Goal: Task Accomplishment & Management: Complete application form

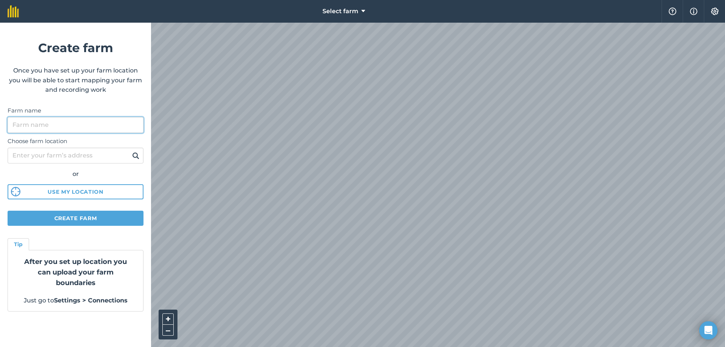
click at [69, 127] on input "Farm name" at bounding box center [76, 125] width 136 height 16
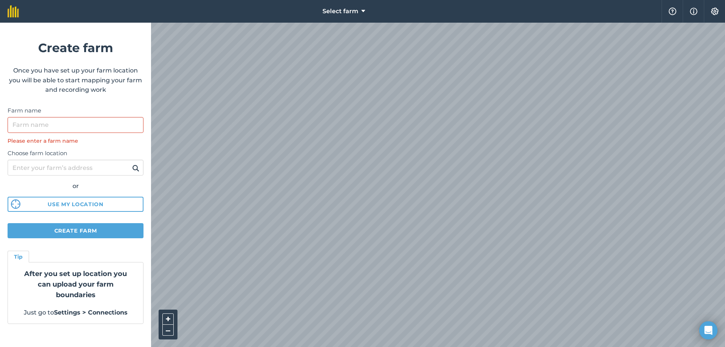
click at [420, 347] on html "Select farm Help Info Settings Create farm Once you have set up your farm locat…" at bounding box center [362, 173] width 725 height 347
click at [304, 347] on html "Select farm Help Info Settings Create farm Once you have set up your farm locat…" at bounding box center [362, 173] width 725 height 347
click at [325, 347] on html "Select farm Help Info Settings Create farm Once you have set up your farm locat…" at bounding box center [362, 173] width 725 height 347
click at [130, 23] on div "Select farm Help Info Settings Create farm Once you have set up your farm locat…" at bounding box center [362, 11] width 725 height 23
click at [101, 176] on div "Choose farm location or Use my location" at bounding box center [76, 178] width 136 height 67
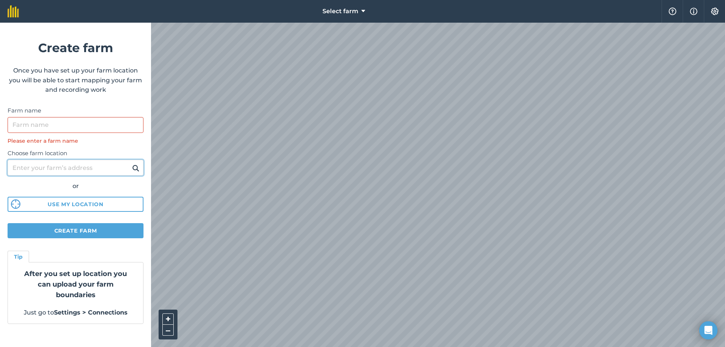
click at [99, 161] on input "Choose farm location" at bounding box center [76, 168] width 136 height 16
type input "[STREET_ADDRESS]"
click at [130, 163] on button at bounding box center [136, 168] width 12 height 10
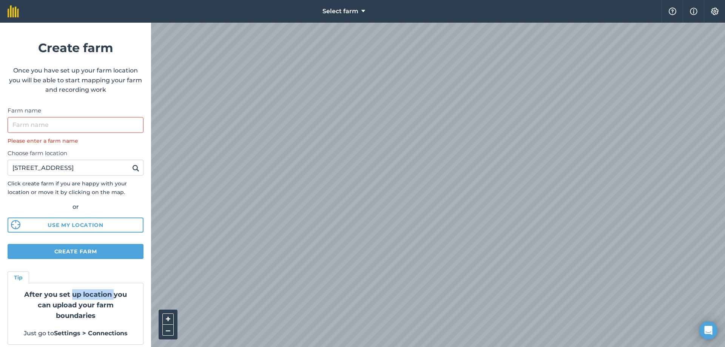
drag, startPoint x: 112, startPoint y: 293, endPoint x: 68, endPoint y: 290, distance: 44.3
click at [68, 290] on strong "After you set up location you can upload your farm boundaries" at bounding box center [75, 304] width 103 height 29
click at [9, 64] on form "Create farm Once you have set up your farm location you will be able to start m…" at bounding box center [75, 185] width 151 height 324
click at [82, 128] on input "Farm name" at bounding box center [76, 125] width 136 height 16
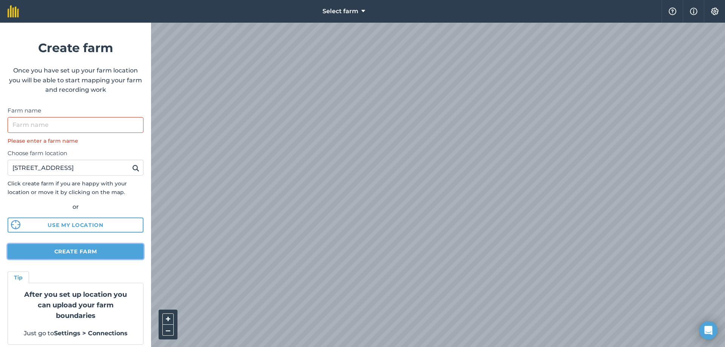
click at [83, 253] on button "Create farm" at bounding box center [76, 251] width 136 height 15
click at [87, 250] on button "Create farm" at bounding box center [76, 251] width 136 height 15
click at [123, 252] on button "Create farm" at bounding box center [76, 251] width 136 height 15
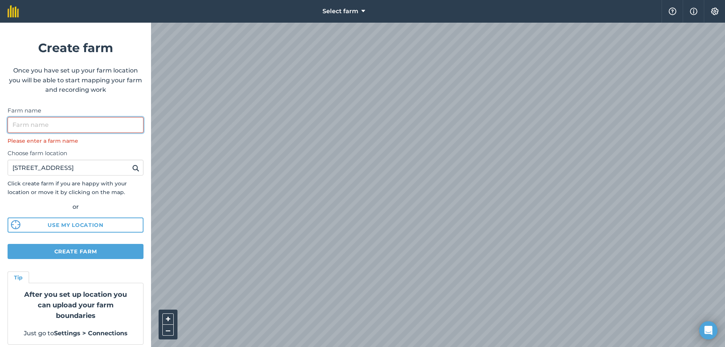
click at [58, 124] on input "Farm name" at bounding box center [76, 125] width 136 height 16
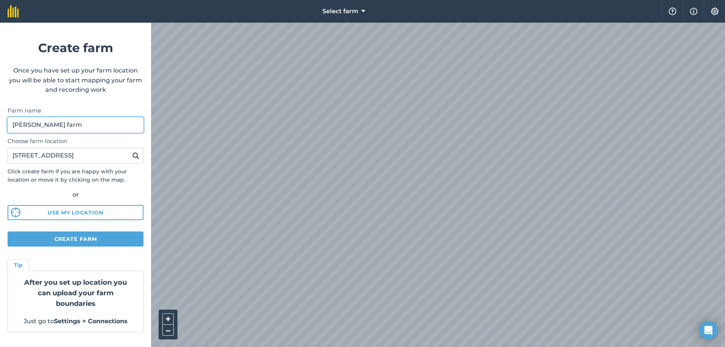
type input "[PERSON_NAME] farm"
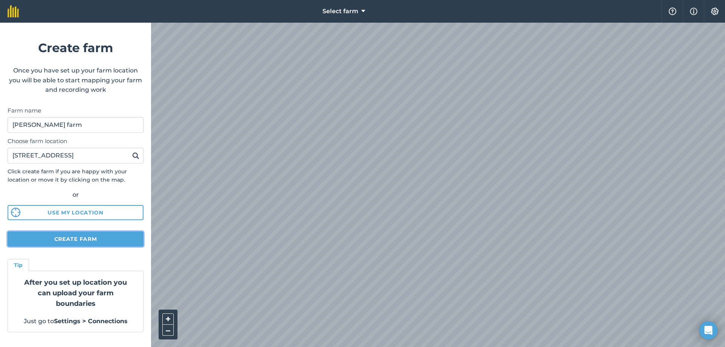
click at [89, 235] on button "Create farm" at bounding box center [76, 239] width 136 height 15
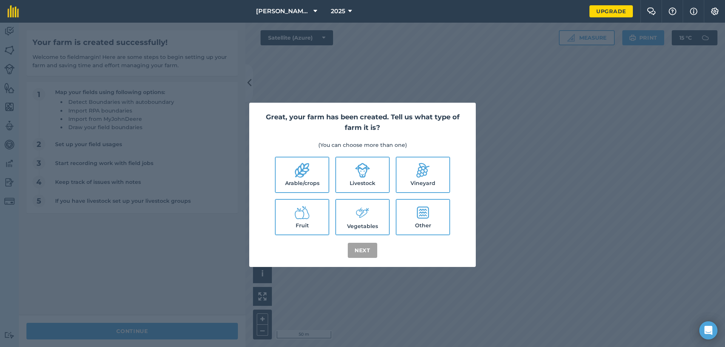
click at [367, 172] on icon at bounding box center [362, 170] width 15 height 15
checkbox input "true"
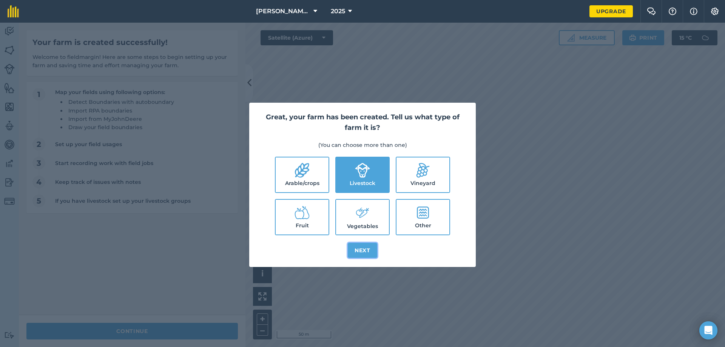
click at [358, 252] on button "Next" at bounding box center [362, 250] width 29 height 15
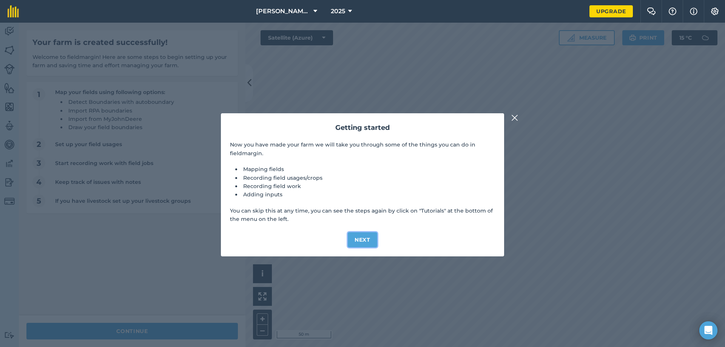
click at [362, 238] on button "Next" at bounding box center [362, 239] width 29 height 15
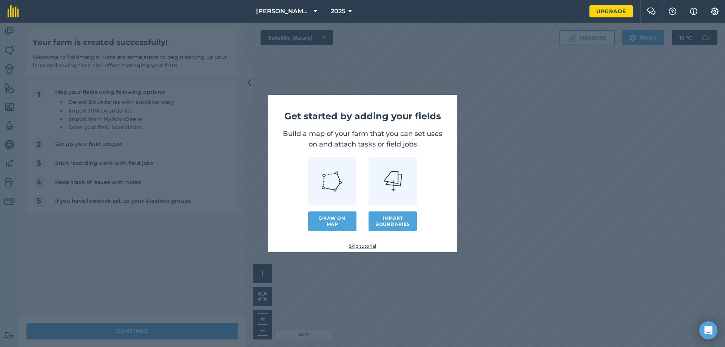
click at [358, 244] on link "Skip tutorial" at bounding box center [362, 246] width 165 height 6
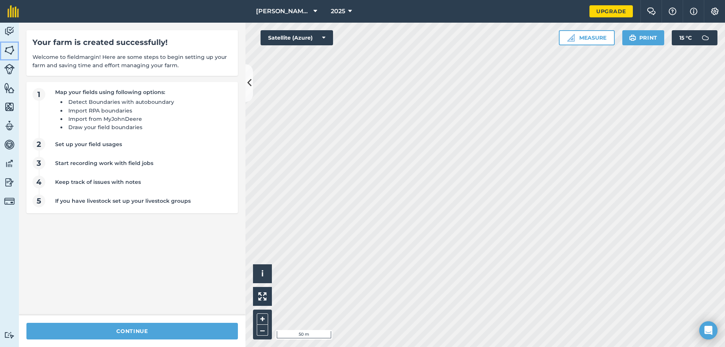
click at [2, 53] on link "Fields" at bounding box center [9, 51] width 19 height 19
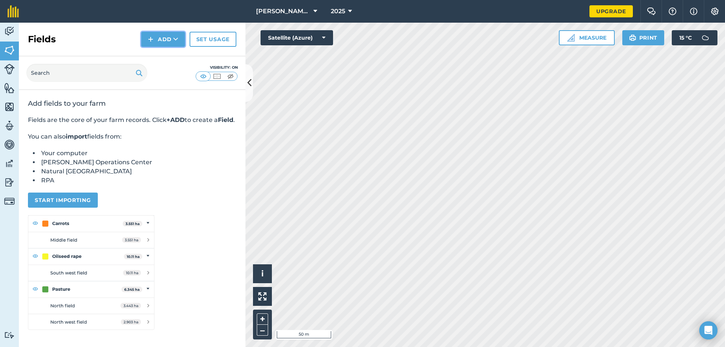
click at [178, 37] on icon at bounding box center [175, 40] width 5 height 8
click at [175, 53] on link "Draw" at bounding box center [163, 56] width 42 height 17
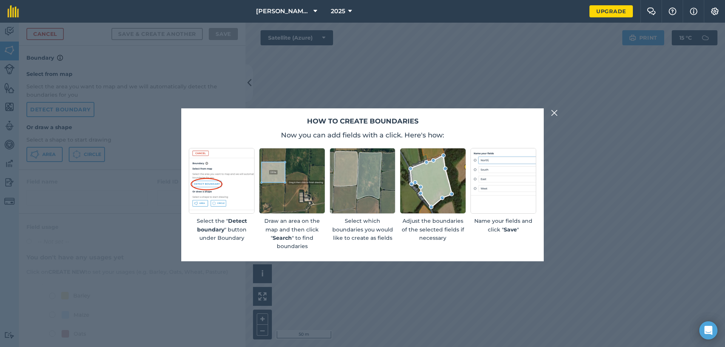
click at [558, 110] on button at bounding box center [554, 112] width 9 height 9
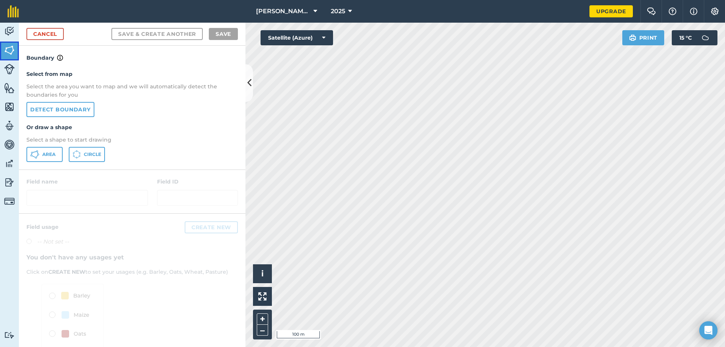
click at [8, 53] on img at bounding box center [9, 50] width 11 height 11
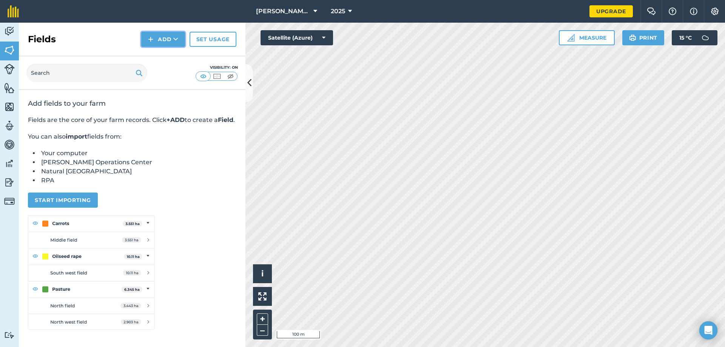
click at [161, 39] on button "Add" at bounding box center [163, 39] width 44 height 15
click at [167, 56] on link "Draw" at bounding box center [163, 56] width 42 height 17
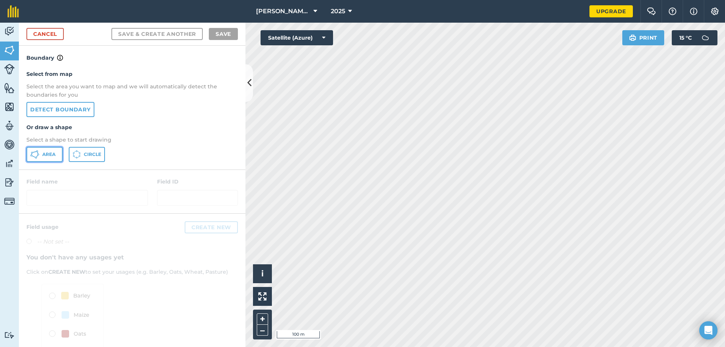
click at [38, 154] on icon at bounding box center [38, 155] width 2 height 2
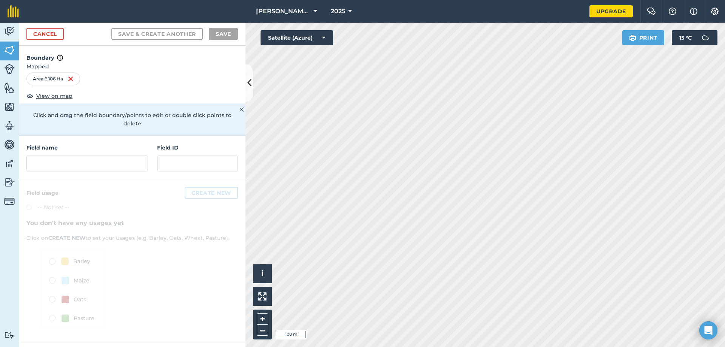
click at [437, 347] on html "[PERSON_NAME] farm 2025 Upgrade Farm Chat Help Info Settings Map printing is no…" at bounding box center [362, 173] width 725 height 347
click at [612, 0] on html "[PERSON_NAME] farm 2025 Upgrade Farm Chat Help Info Settings Map printing is no…" at bounding box center [362, 173] width 725 height 347
click at [523, 347] on html "[PERSON_NAME] farm 2025 Upgrade Farm Chat Help Info Settings Map printing is no…" at bounding box center [362, 173] width 725 height 347
click at [415, 347] on html "[PERSON_NAME] farm 2025 Upgrade Farm Chat Help Info Settings Map printing is no…" at bounding box center [362, 173] width 725 height 347
click at [396, 347] on html "[PERSON_NAME] farm 2025 Upgrade Farm Chat Help Info Settings Map printing is no…" at bounding box center [362, 173] width 725 height 347
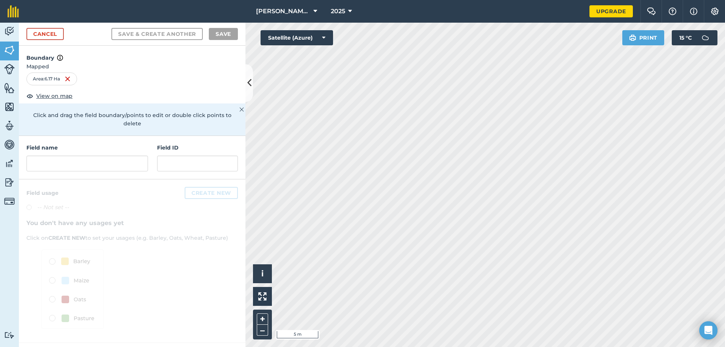
click at [234, 133] on div "Activity Fields Livestock Features Maps Team Vehicles Data Reporting Billing Tu…" at bounding box center [362, 185] width 725 height 324
click at [703, 323] on body "[PERSON_NAME] farm 2025 Upgrade Farm Chat Help Info Settings Map printing is no…" at bounding box center [362, 173] width 725 height 347
click at [607, 347] on html "[PERSON_NAME] farm 2025 Upgrade Farm Chat Help Info Settings Map printing is no…" at bounding box center [362, 173] width 725 height 347
click at [556, 347] on html "[PERSON_NAME] farm 2025 Upgrade Farm Chat Help Info Settings Map printing is no…" at bounding box center [362, 173] width 725 height 347
click at [578, 347] on html "[PERSON_NAME] farm 2025 Upgrade Farm Chat Help Info Settings Map printing is no…" at bounding box center [362, 173] width 725 height 347
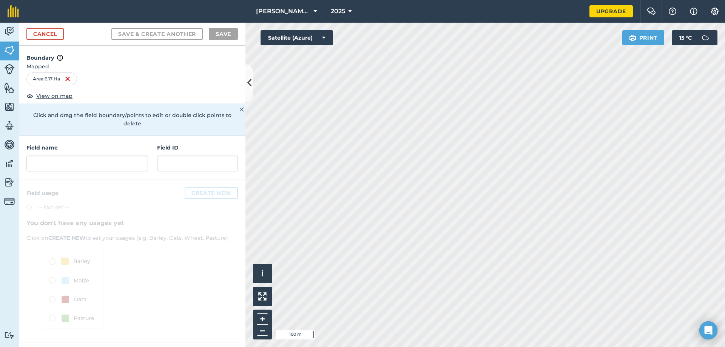
click at [531, 0] on html "[PERSON_NAME] farm 2025 Upgrade Farm Chat Help Info Settings Map printing is no…" at bounding box center [362, 173] width 725 height 347
click at [224, 292] on div "Activity Fields Livestock Features Maps Team Vehicles Data Reporting Billing Tu…" at bounding box center [362, 185] width 725 height 324
click at [484, 347] on html "[PERSON_NAME] farm 2025 Upgrade Farm Chat Help Info Settings Map printing is no…" at bounding box center [362, 173] width 725 height 347
click at [471, 347] on html "[PERSON_NAME] farm 2025 Upgrade Farm Chat Help Info Settings Map printing is no…" at bounding box center [362, 173] width 725 height 347
click at [438, 0] on html "[PERSON_NAME] farm 2025 Upgrade Farm Chat Help Info Settings Map printing is no…" at bounding box center [362, 173] width 725 height 347
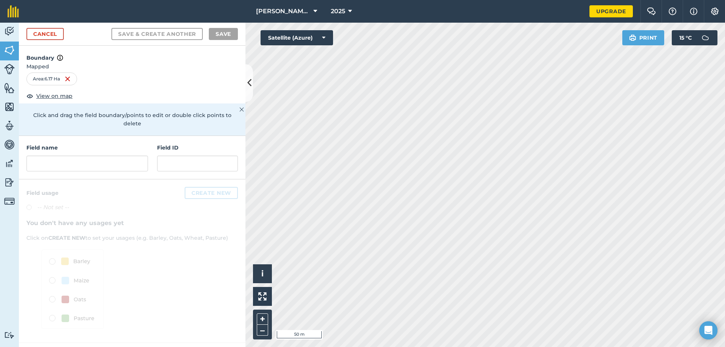
click at [577, 347] on html "[PERSON_NAME] farm 2025 Upgrade Farm Chat Help Info Settings Map printing is no…" at bounding box center [362, 173] width 725 height 347
click at [433, 347] on html "[PERSON_NAME] farm 2025 Upgrade Farm Chat Help Info Settings Map printing is no…" at bounding box center [362, 173] width 725 height 347
click at [439, 347] on html "[PERSON_NAME] farm 2025 Upgrade Farm Chat Help Info Settings Map printing is no…" at bounding box center [362, 173] width 725 height 347
click at [449, 347] on html "[PERSON_NAME] farm 2025 Upgrade Farm Chat Help Info Settings Map printing is no…" at bounding box center [362, 173] width 725 height 347
click at [290, 347] on html "[PERSON_NAME] farm 2025 Upgrade Farm Chat Help Info Settings Map printing is no…" at bounding box center [362, 173] width 725 height 347
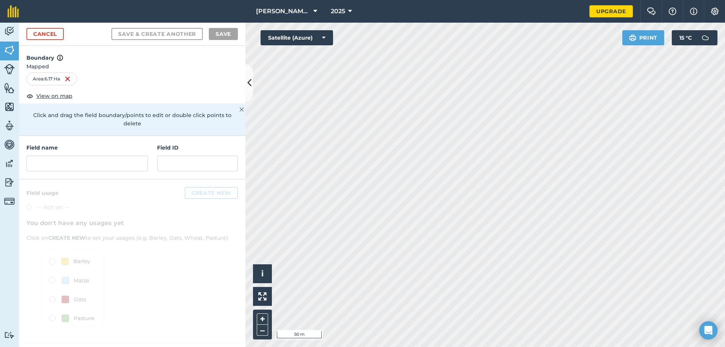
click at [403, 347] on html "[PERSON_NAME] farm 2025 Upgrade Farm Chat Help Info Settings Map printing is no…" at bounding box center [362, 173] width 725 height 347
click at [68, 79] on img at bounding box center [68, 78] width 6 height 9
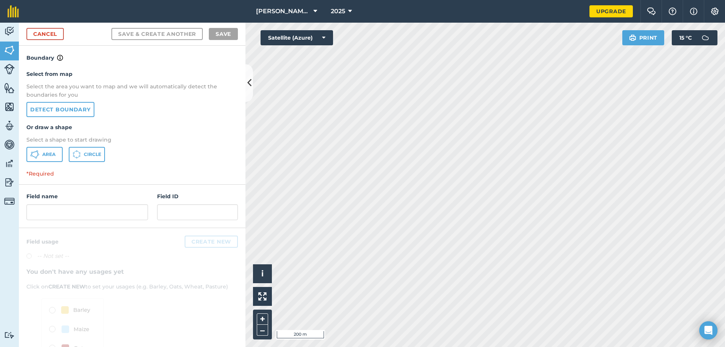
click at [261, 0] on html "[PERSON_NAME] farm 2025 Upgrade Farm Chat Help Info Settings Map printing is no…" at bounding box center [362, 173] width 725 height 347
click at [46, 153] on span "Area" at bounding box center [48, 154] width 13 height 6
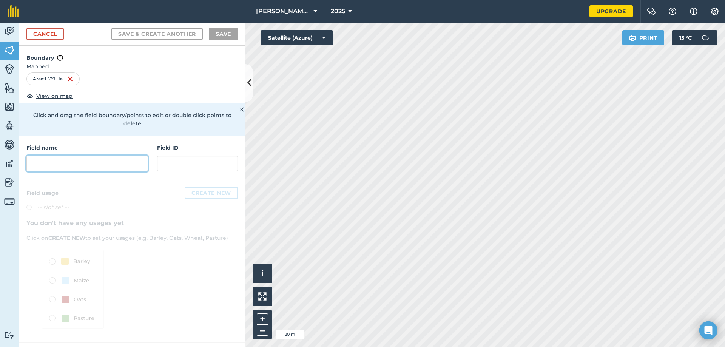
click at [37, 156] on input "text" at bounding box center [87, 164] width 122 height 16
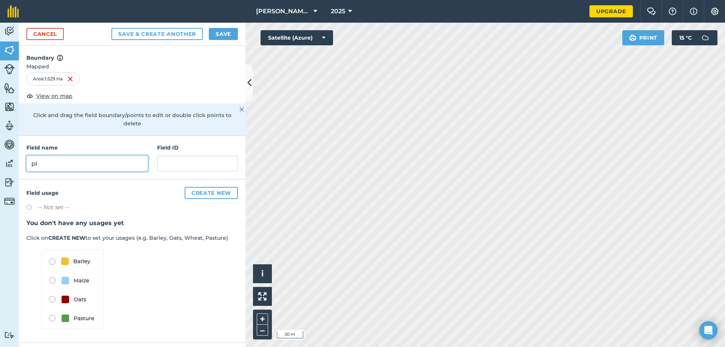
type input "p"
type input "[PERSON_NAME]"
click at [57, 311] on img at bounding box center [73, 289] width 62 height 79
click at [50, 311] on img at bounding box center [73, 289] width 62 height 79
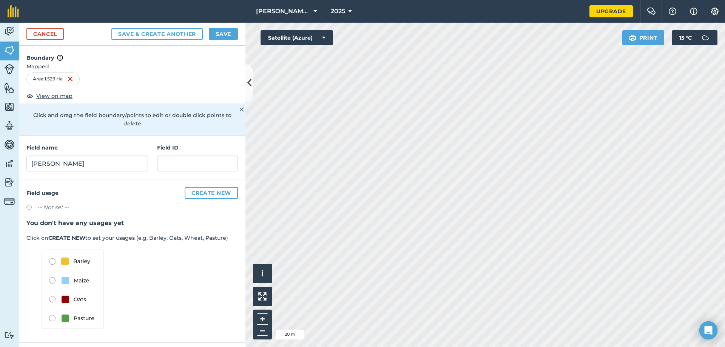
click at [51, 309] on img at bounding box center [73, 289] width 62 height 79
click at [73, 309] on img at bounding box center [73, 289] width 62 height 79
click at [63, 309] on img at bounding box center [73, 289] width 62 height 79
click at [191, 156] on input "text" at bounding box center [197, 164] width 81 height 16
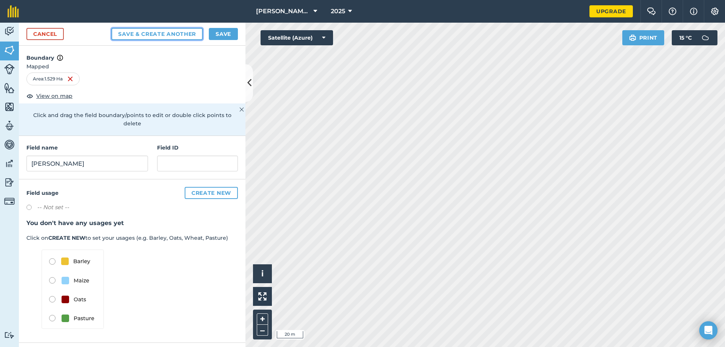
click at [158, 36] on button "Save & Create Another" at bounding box center [156, 34] width 91 height 12
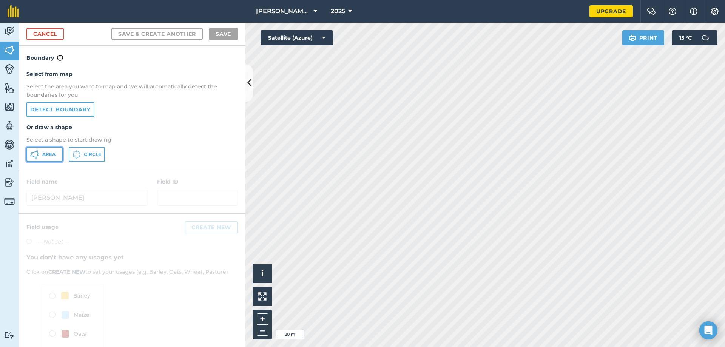
click at [45, 160] on button "Area" at bounding box center [44, 154] width 36 height 15
click at [399, 347] on html "[PERSON_NAME] farm 2025 Upgrade Farm Chat Help Info Settings Map printing is no…" at bounding box center [362, 173] width 725 height 347
click at [443, 347] on html "[PERSON_NAME] farm 2025 Upgrade Farm Chat Help Info Settings Map printing is no…" at bounding box center [362, 173] width 725 height 347
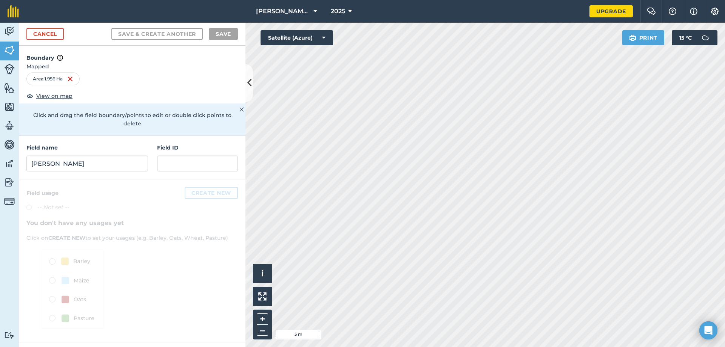
click at [424, 347] on html "[PERSON_NAME] farm 2025 Upgrade Farm Chat Help Info Settings Map printing is no…" at bounding box center [362, 173] width 725 height 347
click at [426, 347] on html "[PERSON_NAME] farm 2025 Upgrade Farm Chat Help Info Settings Map printing is no…" at bounding box center [362, 173] width 725 height 347
click at [498, 347] on html "[PERSON_NAME] farm 2025 Upgrade Farm Chat Help Info Settings Map printing is no…" at bounding box center [362, 173] width 725 height 347
click at [437, 347] on html "[PERSON_NAME] farm 2025 Upgrade Farm Chat Help Info Settings Map printing is no…" at bounding box center [362, 173] width 725 height 347
click at [455, 347] on html "[PERSON_NAME] farm 2025 Upgrade Farm Chat Help Info Settings Map printing is no…" at bounding box center [362, 173] width 725 height 347
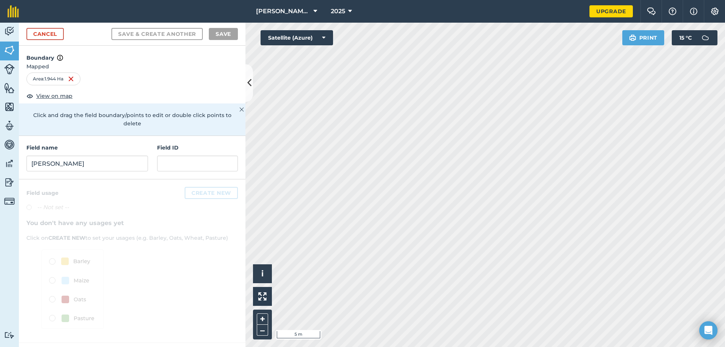
click at [444, 347] on html "[PERSON_NAME] farm 2025 Upgrade Farm Chat Help Info Settings Map printing is no…" at bounding box center [362, 173] width 725 height 347
click at [335, 0] on html "[PERSON_NAME] farm 2025 Upgrade Farm Chat Help Info Settings Map printing is no…" at bounding box center [362, 173] width 725 height 347
click at [116, 164] on div "Field name [PERSON_NAME][GEOGRAPHIC_DATA] ID" at bounding box center [132, 157] width 227 height 43
click at [116, 159] on input "[PERSON_NAME]" at bounding box center [87, 164] width 122 height 16
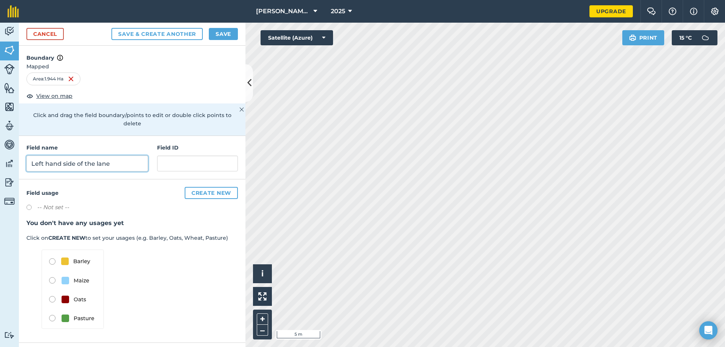
type input "Left hand side of the lane"
click at [52, 311] on img at bounding box center [73, 289] width 62 height 79
click at [136, 36] on button "Save & Create Another" at bounding box center [156, 34] width 91 height 12
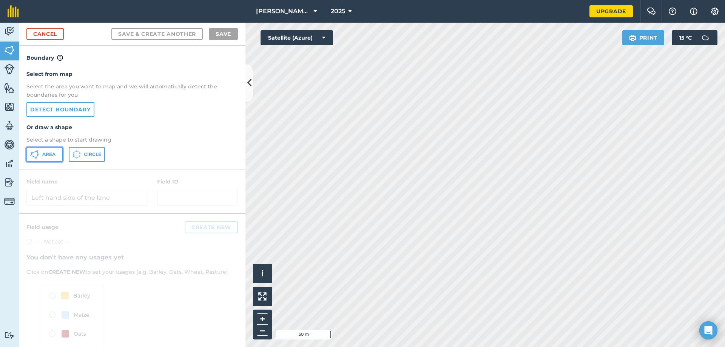
click at [46, 151] on span "Area" at bounding box center [48, 154] width 13 height 6
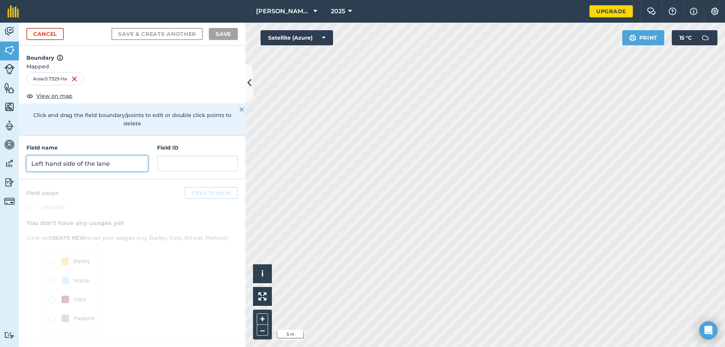
click at [116, 156] on input "Left hand side of the lane" at bounding box center [87, 164] width 122 height 16
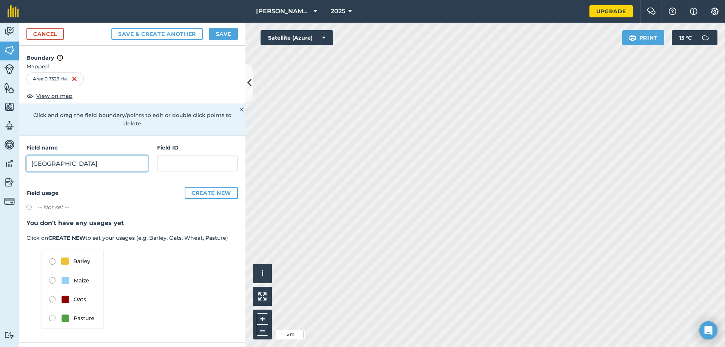
type input "[GEOGRAPHIC_DATA]"
click at [188, 33] on button "Save & Create Another" at bounding box center [156, 34] width 91 height 12
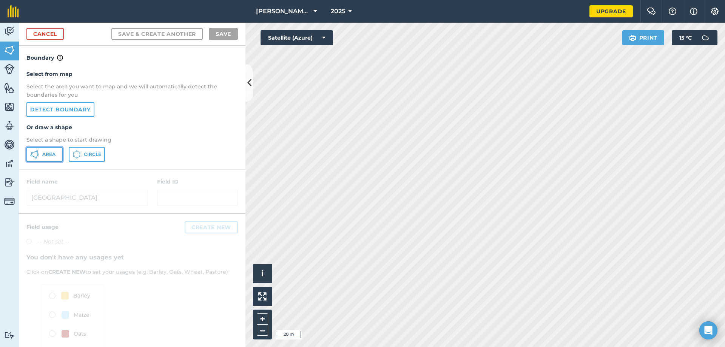
click at [49, 153] on span "Area" at bounding box center [48, 154] width 13 height 6
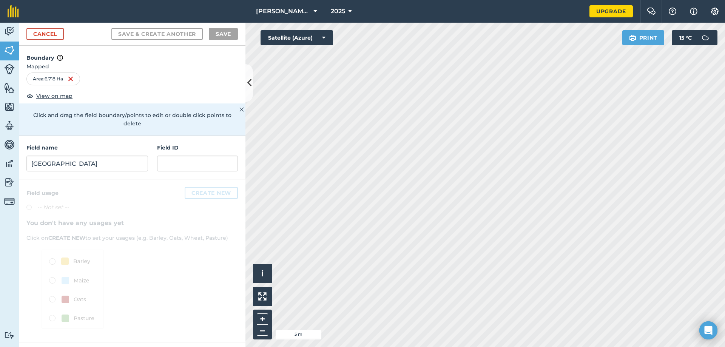
click at [635, 347] on html "[PERSON_NAME] farm 2025 Upgrade Farm Chat Help Info Settings Map printing is no…" at bounding box center [362, 173] width 725 height 347
click at [491, 22] on div "[PERSON_NAME] farm 2025 Upgrade Farm Chat Help Info Settings Map printing is no…" at bounding box center [362, 173] width 725 height 347
click at [90, 157] on input "[GEOGRAPHIC_DATA]" at bounding box center [87, 164] width 122 height 16
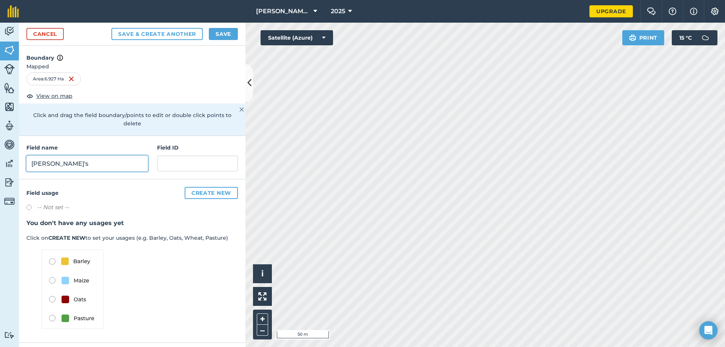
type input "[PERSON_NAME]'s"
click at [166, 33] on button "Save & Create Another" at bounding box center [156, 34] width 91 height 12
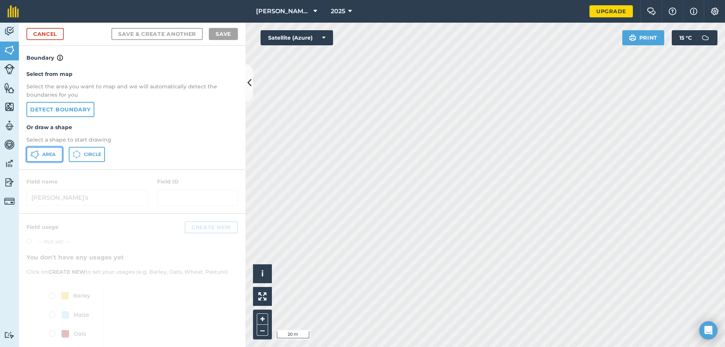
click at [45, 150] on button "Area" at bounding box center [44, 154] width 36 height 15
click at [383, 9] on div "[PERSON_NAME] farm 2025 Upgrade Farm Chat Help Info Settings Map printing is no…" at bounding box center [362, 173] width 725 height 347
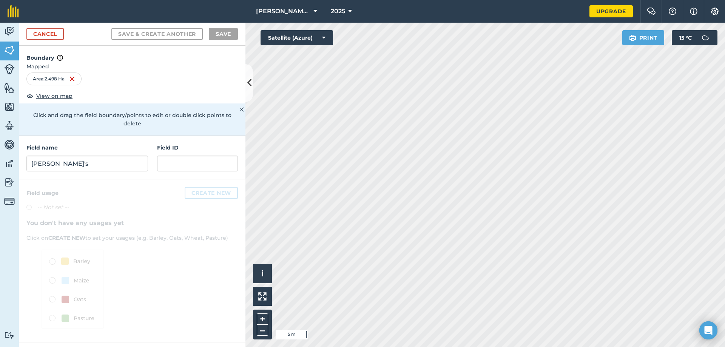
click at [614, 347] on html "[PERSON_NAME] farm 2025 Upgrade Farm Chat Help Info Settings Map printing is no…" at bounding box center [362, 173] width 725 height 347
click at [104, 158] on input "[PERSON_NAME]'s" at bounding box center [87, 164] width 122 height 16
type input "<"
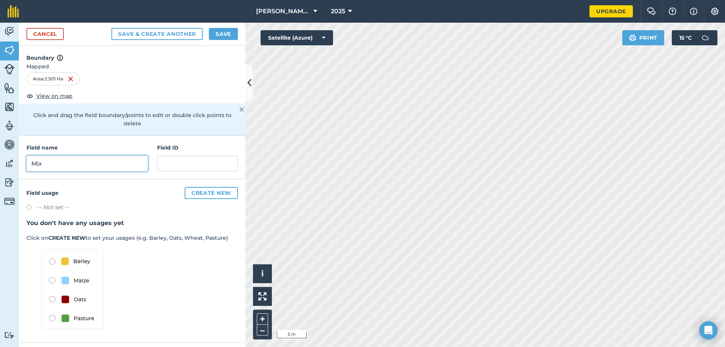
type input "Mix"
click at [161, 31] on button "Save & Create Another" at bounding box center [156, 34] width 91 height 12
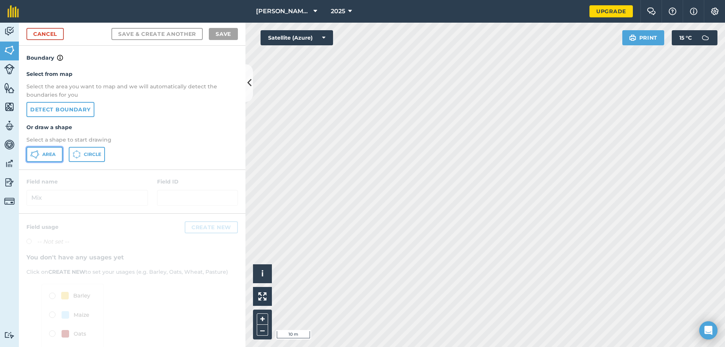
click at [36, 159] on button "Area" at bounding box center [44, 154] width 36 height 15
click at [398, 347] on html "[PERSON_NAME] farm 2025 Upgrade Farm Chat Help Info Settings Map printing is no…" at bounding box center [362, 173] width 725 height 347
click at [358, 347] on html "[PERSON_NAME] farm 2025 Upgrade Farm Chat Help Info Settings Map printing is no…" at bounding box center [362, 173] width 725 height 347
click at [397, 21] on div "[PERSON_NAME] farm 2025 Upgrade Farm Chat Help Info Settings Map printing is no…" at bounding box center [362, 173] width 725 height 347
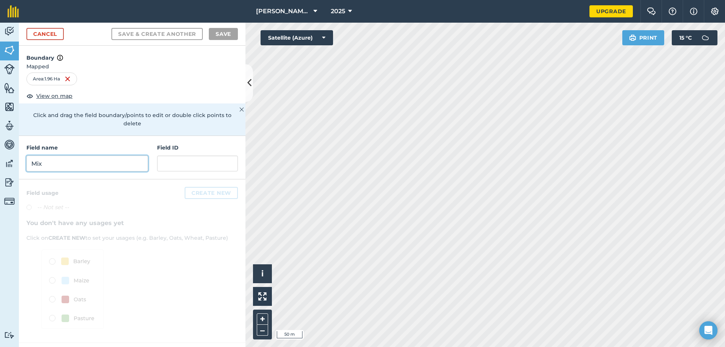
click at [131, 156] on input "Mix" at bounding box center [87, 164] width 122 height 16
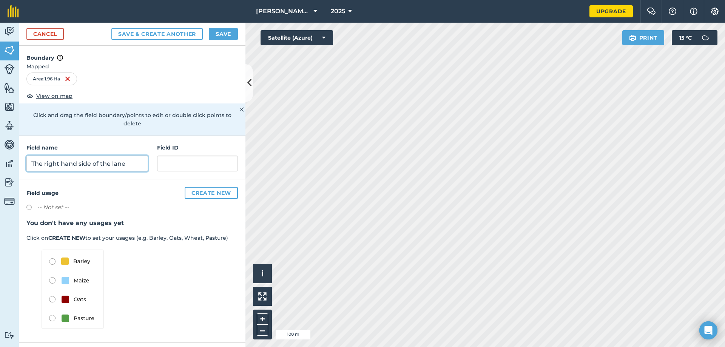
type input "The right hand side of the lane"
click at [189, 35] on button "Save & Create Another" at bounding box center [156, 34] width 91 height 12
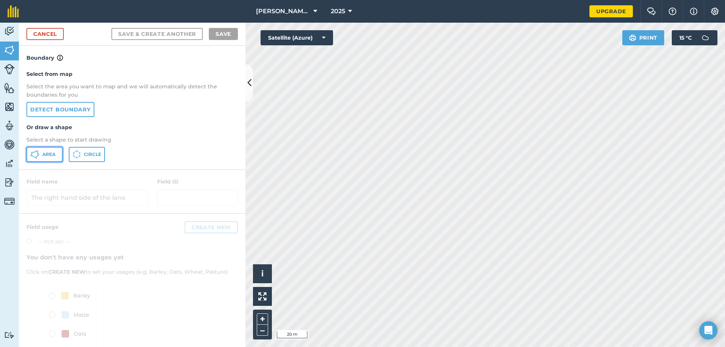
click at [46, 153] on span "Area" at bounding box center [48, 154] width 13 height 6
click at [34, 32] on link "Cancel" at bounding box center [44, 34] width 37 height 12
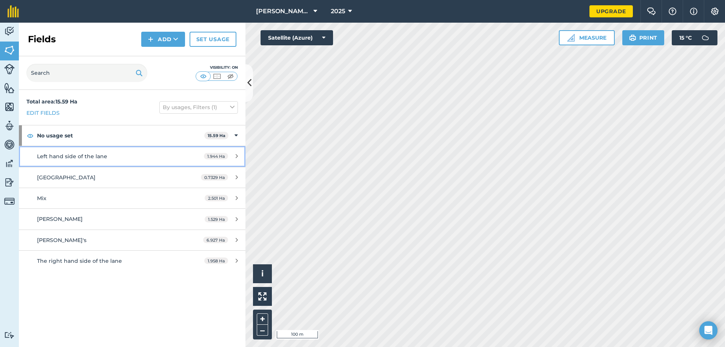
drag, startPoint x: 232, startPoint y: 119, endPoint x: 90, endPoint y: 151, distance: 146.4
click at [90, 151] on link "Left hand side of the lane 1.944 Ha" at bounding box center [132, 156] width 227 height 20
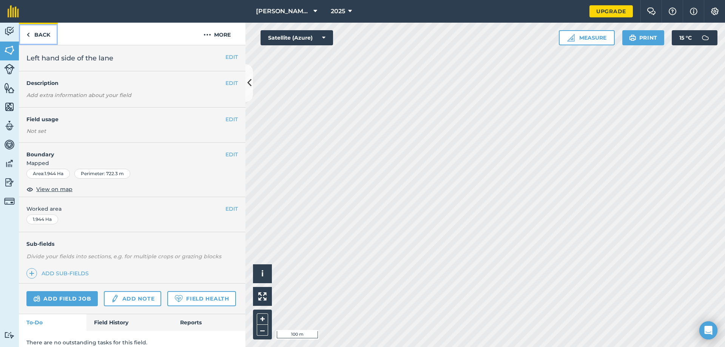
click at [31, 37] on link "Back" at bounding box center [38, 34] width 39 height 22
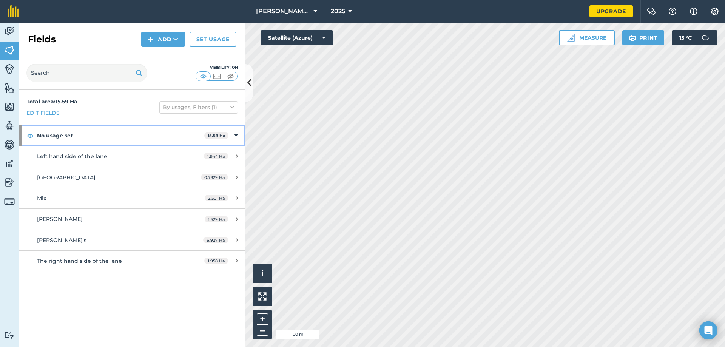
drag, startPoint x: 156, startPoint y: 126, endPoint x: 165, endPoint y: 137, distance: 14.2
click at [165, 137] on strong "No usage set" at bounding box center [120, 135] width 167 height 20
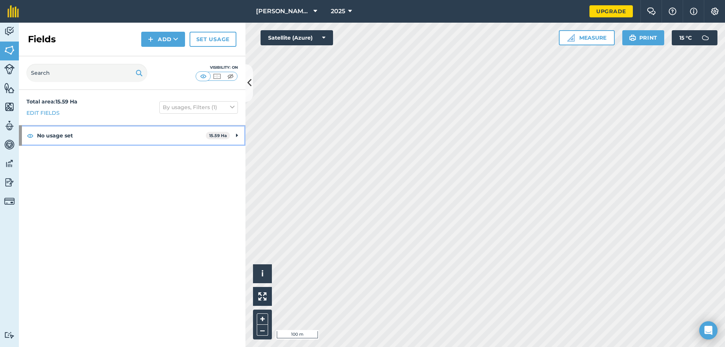
click at [165, 132] on strong "No usage set" at bounding box center [121, 135] width 169 height 20
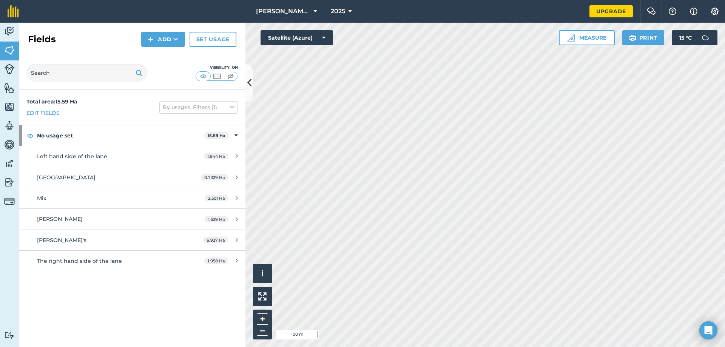
drag, startPoint x: 185, startPoint y: 261, endPoint x: 105, endPoint y: 293, distance: 85.7
click at [105, 293] on div "Total area : 15.59 Ha Edit fields By usages, Filters (1) No usage set 15.59 Ha …" at bounding box center [132, 218] width 227 height 257
click at [88, 103] on div "Total area : 15.59 Ha Edit fields By usages, Filters (1)" at bounding box center [132, 107] width 227 height 35
click at [194, 102] on button "By usages, Filters (1)" at bounding box center [198, 107] width 79 height 12
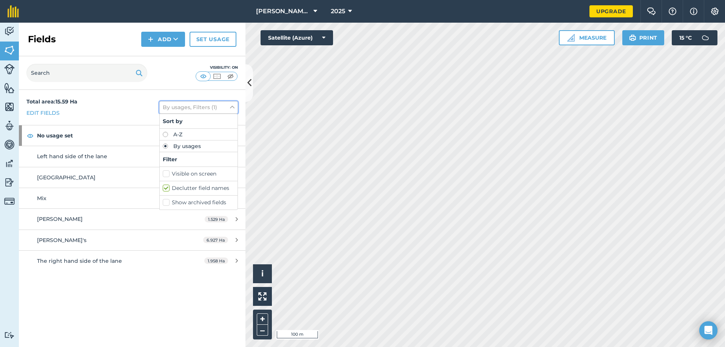
click at [197, 108] on button "By usages, Filters (1)" at bounding box center [198, 107] width 79 height 12
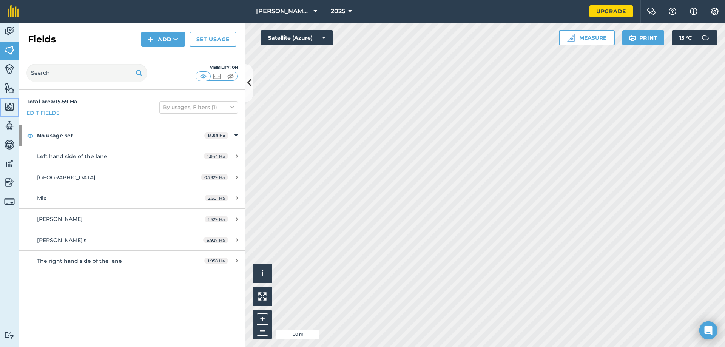
click at [6, 103] on img at bounding box center [9, 106] width 11 height 11
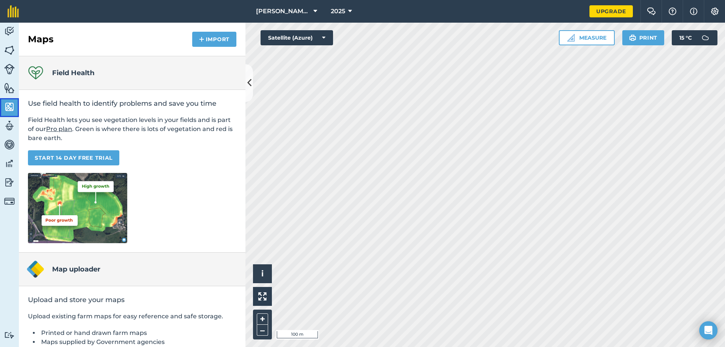
click at [6, 103] on img at bounding box center [9, 106] width 11 height 11
click at [8, 55] on img at bounding box center [9, 50] width 11 height 11
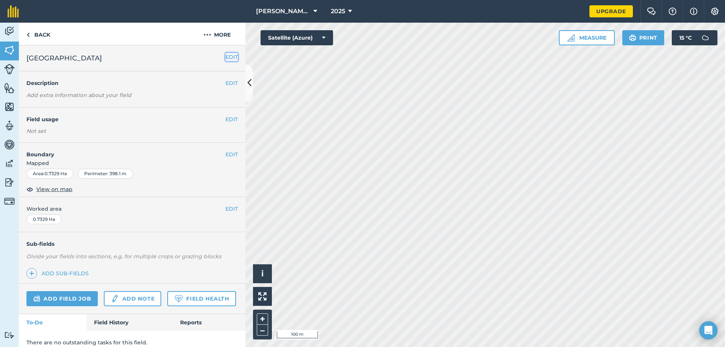
click at [226, 59] on button "EDIT" at bounding box center [232, 57] width 12 height 8
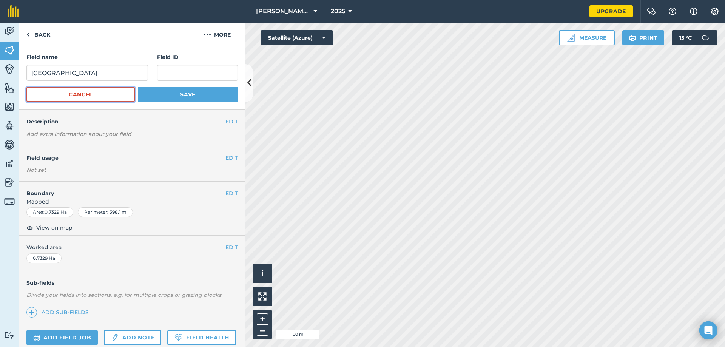
click at [98, 93] on button "Cancel" at bounding box center [80, 94] width 108 height 15
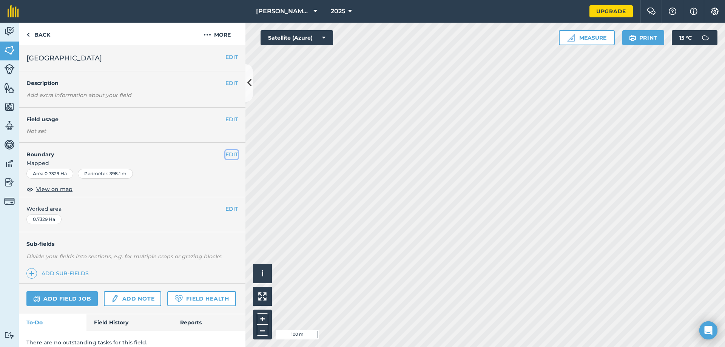
click at [226, 153] on button "EDIT" at bounding box center [232, 154] width 12 height 8
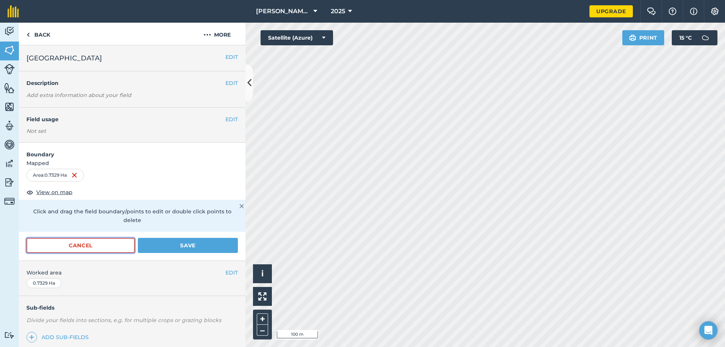
click at [103, 247] on button "Cancel" at bounding box center [80, 245] width 108 height 15
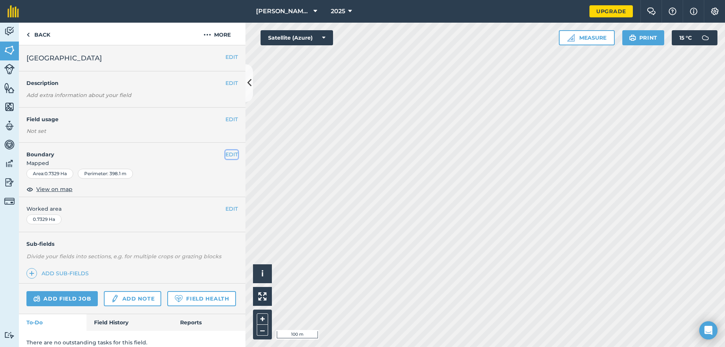
click at [226, 156] on button "EDIT" at bounding box center [232, 154] width 12 height 8
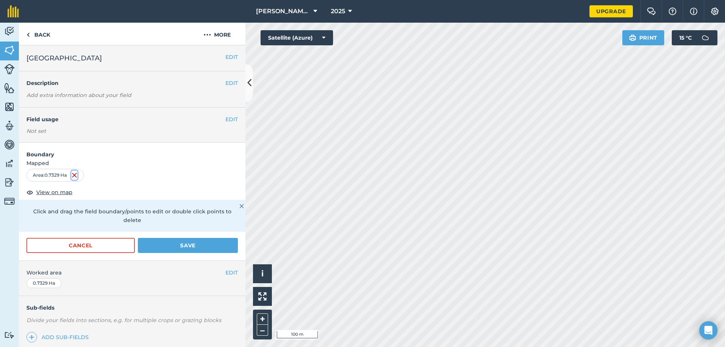
click at [77, 174] on img at bounding box center [74, 175] width 6 height 9
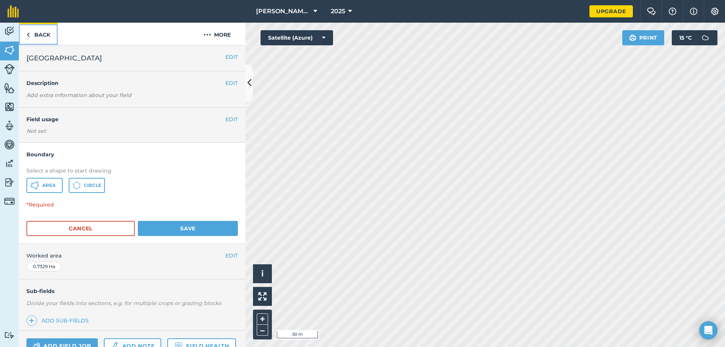
click at [21, 28] on link "Back" at bounding box center [38, 34] width 39 height 22
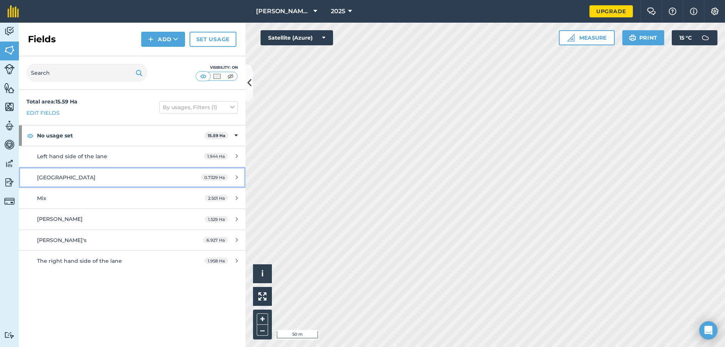
click at [96, 176] on div "[GEOGRAPHIC_DATA]" at bounding box center [108, 177] width 142 height 8
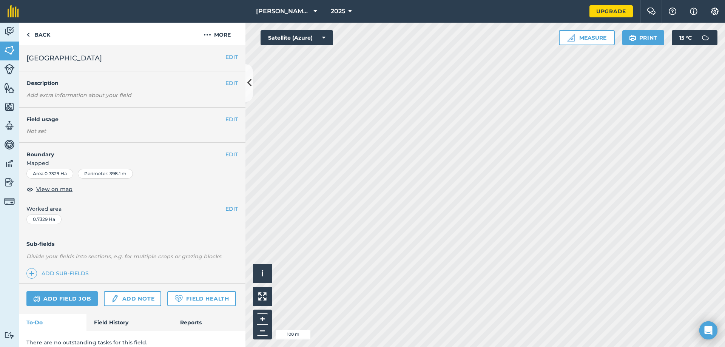
drag, startPoint x: 79, startPoint y: 185, endPoint x: 235, endPoint y: 175, distance: 156.0
click at [235, 175] on div "Area : 0.7329 Ha Perimeter : 398.1 m" at bounding box center [132, 175] width 227 height 13
click at [232, 151] on div "EDIT Boundary Mapped Area : 0.7329 Ha Perimeter : 398.1 m View on map" at bounding box center [132, 170] width 227 height 54
click at [227, 155] on button "EDIT" at bounding box center [232, 154] width 12 height 8
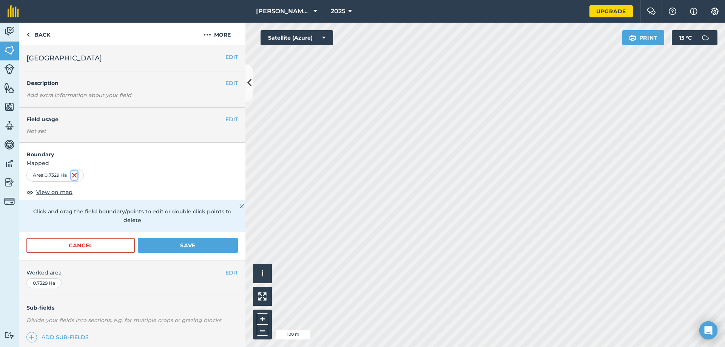
click at [77, 174] on img at bounding box center [74, 175] width 6 height 9
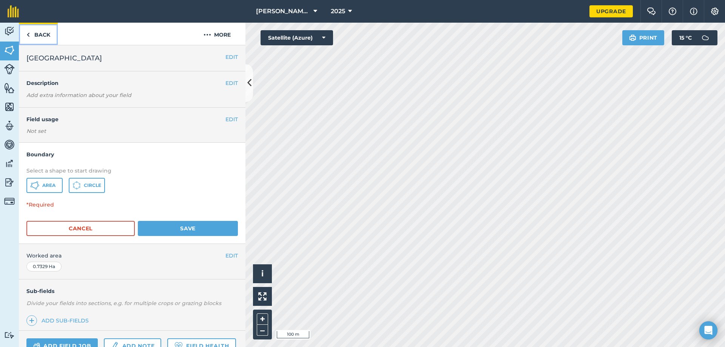
click at [35, 34] on link "Back" at bounding box center [38, 34] width 39 height 22
click at [34, 38] on link "Back" at bounding box center [38, 34] width 39 height 22
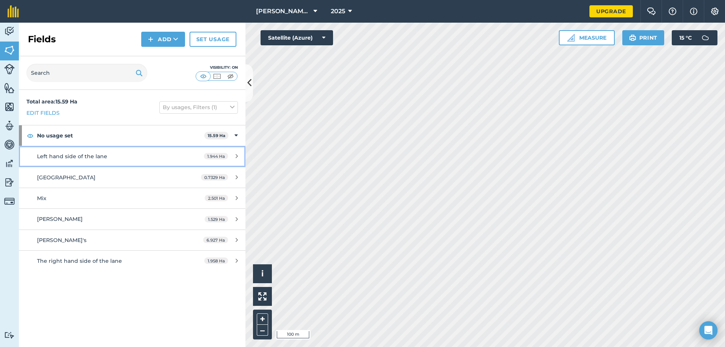
click at [230, 155] on div "1.944 Ha" at bounding box center [220, 156] width 49 height 6
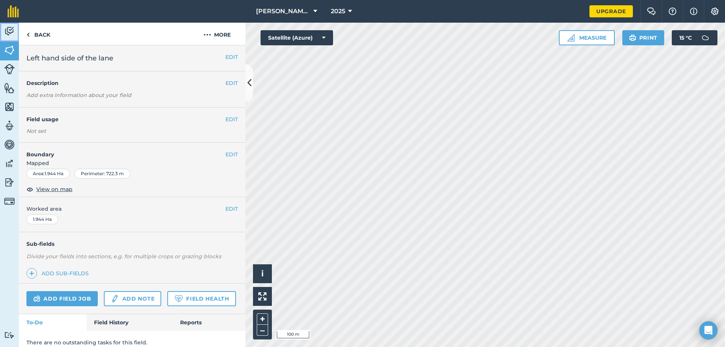
click at [6, 27] on img at bounding box center [9, 31] width 11 height 11
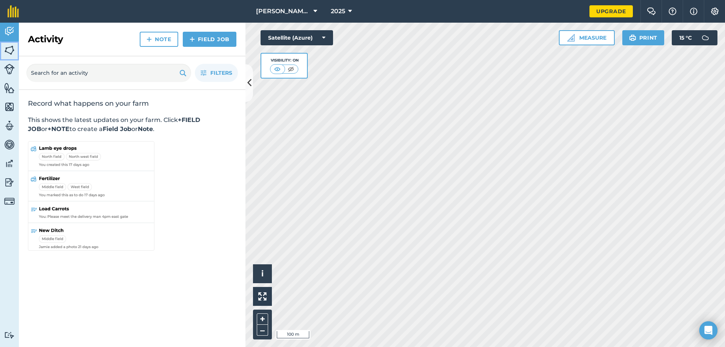
click at [11, 52] on img at bounding box center [9, 50] width 11 height 11
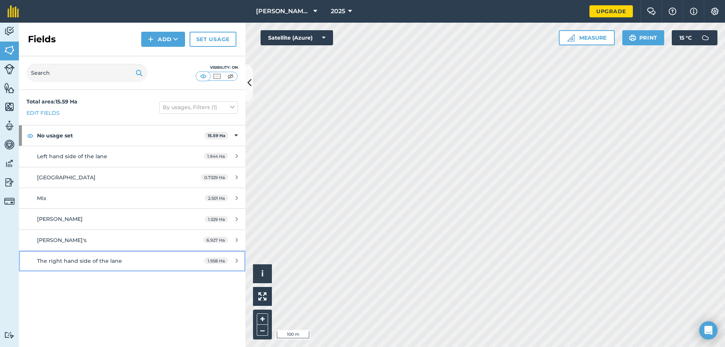
click at [125, 262] on div "The right hand side of the lane" at bounding box center [108, 261] width 142 height 8
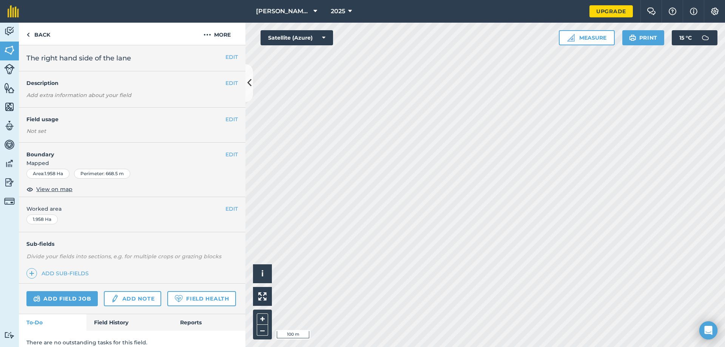
click at [50, 172] on div "Area : 1.958 Ha" at bounding box center [47, 174] width 43 height 10
drag, startPoint x: 94, startPoint y: 191, endPoint x: 85, endPoint y: 191, distance: 8.7
click at [94, 191] on div "EDIT Boundary Mapped Area : 1.958 Ha Perimeter : 668.5 m View on map" at bounding box center [132, 170] width 227 height 54
click at [66, 193] on span "View on map" at bounding box center [54, 189] width 36 height 8
drag, startPoint x: 228, startPoint y: 158, endPoint x: 192, endPoint y: 168, distance: 37.5
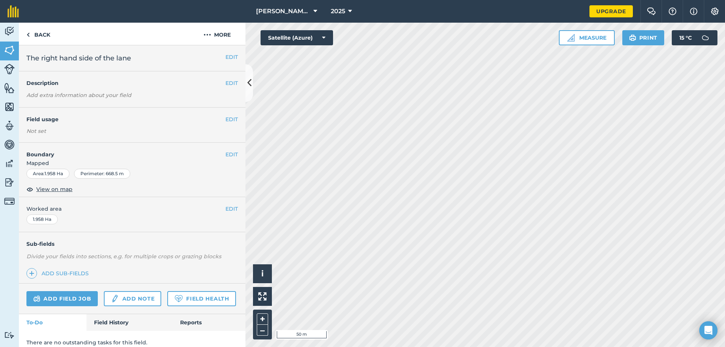
click at [180, 176] on div "Area : 1.958 Ha Perimeter : 668.5 m" at bounding box center [132, 174] width 212 height 10
click at [226, 154] on button "EDIT" at bounding box center [232, 154] width 12 height 8
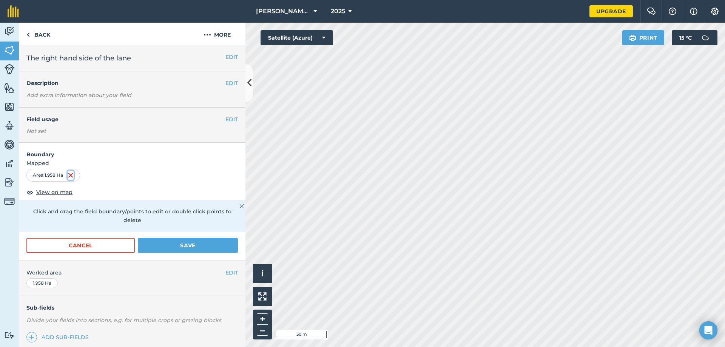
click at [73, 176] on img at bounding box center [71, 175] width 6 height 9
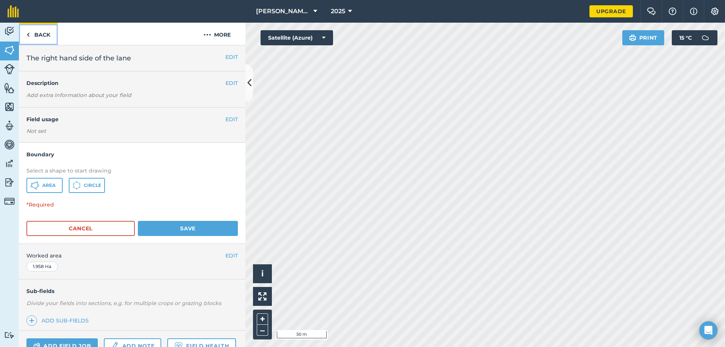
click at [45, 31] on link "Back" at bounding box center [38, 34] width 39 height 22
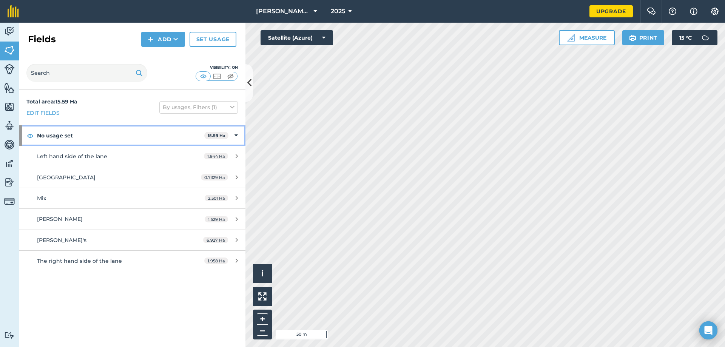
click at [141, 146] on strong "No usage set" at bounding box center [120, 135] width 167 height 20
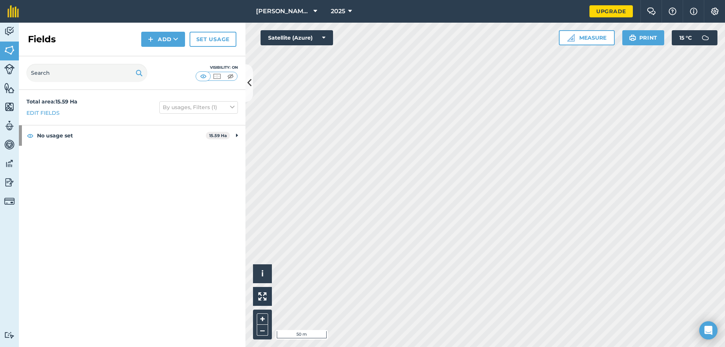
click at [138, 156] on div "Total area : 15.59 Ha Edit fields By usages, Filters (1) No usage set 15.59 Ha …" at bounding box center [132, 218] width 227 height 257
click at [148, 131] on strong "No usage set" at bounding box center [121, 135] width 169 height 20
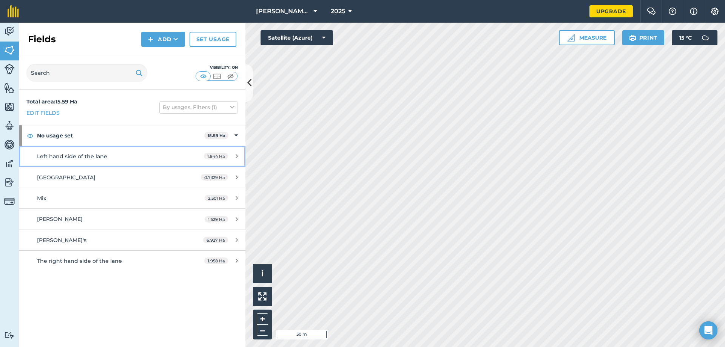
click at [131, 148] on link "Left hand side of the lane 1.944 Ha" at bounding box center [132, 156] width 227 height 20
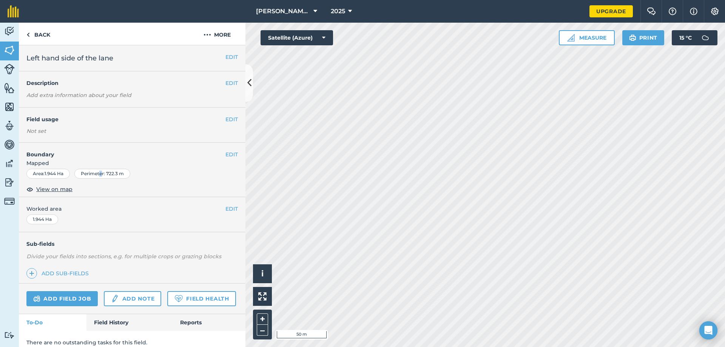
drag, startPoint x: 101, startPoint y: 175, endPoint x: 104, endPoint y: 179, distance: 4.6
click at [104, 179] on div "Area : 1.944 Ha Perimeter : 722.3 m" at bounding box center [132, 175] width 227 height 13
drag, startPoint x: 147, startPoint y: 175, endPoint x: 164, endPoint y: 169, distance: 18.5
click at [147, 175] on div "Area : 1.944 Ha Perimeter : 722.3 m" at bounding box center [132, 174] width 212 height 10
click at [204, 162] on span "Mapped" at bounding box center [132, 163] width 227 height 8
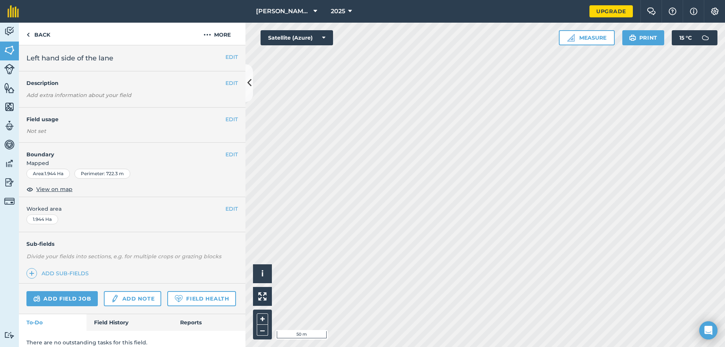
click at [237, 150] on div "EDIT Boundary Mapped Area : 1.944 Ha Perimeter : 722.3 m View on map" at bounding box center [132, 170] width 227 height 54
click at [231, 152] on button "EDIT" at bounding box center [232, 154] width 12 height 8
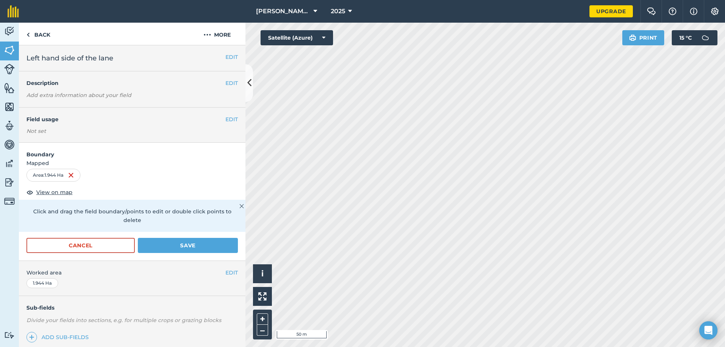
click at [78, 174] on div "Area : 1.944 Ha" at bounding box center [53, 175] width 54 height 13
click at [238, 207] on div "Click and drag the field boundary/points to edit or double click points to dele…" at bounding box center [132, 216] width 227 height 32
click at [213, 212] on p "Click and drag the field boundary/points to edit or double click points to dele…" at bounding box center [132, 215] width 212 height 17
click at [82, 174] on img at bounding box center [81, 175] width 6 height 9
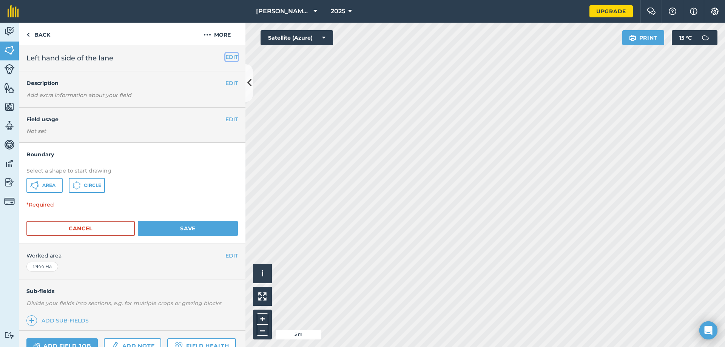
click at [229, 55] on button "EDIT" at bounding box center [232, 57] width 12 height 8
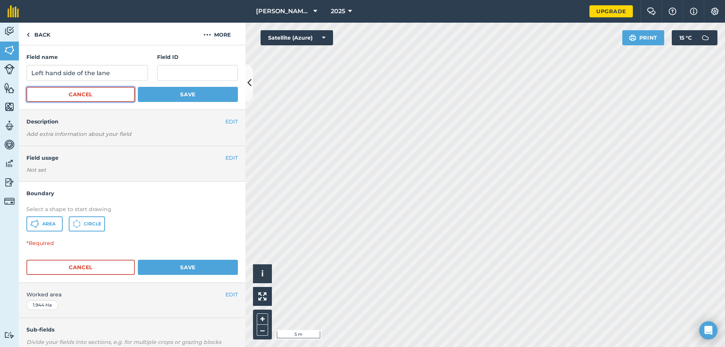
click at [112, 90] on button "Cancel" at bounding box center [80, 94] width 108 height 15
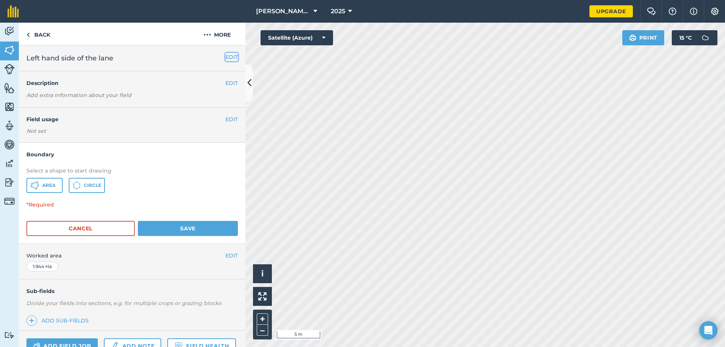
click at [226, 57] on button "EDIT" at bounding box center [232, 57] width 12 height 8
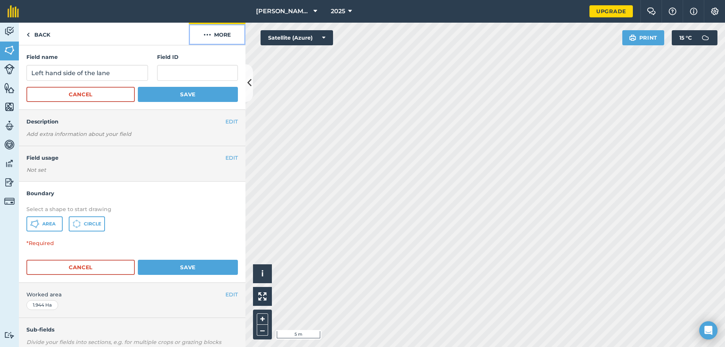
click at [221, 32] on button "More" at bounding box center [217, 34] width 57 height 22
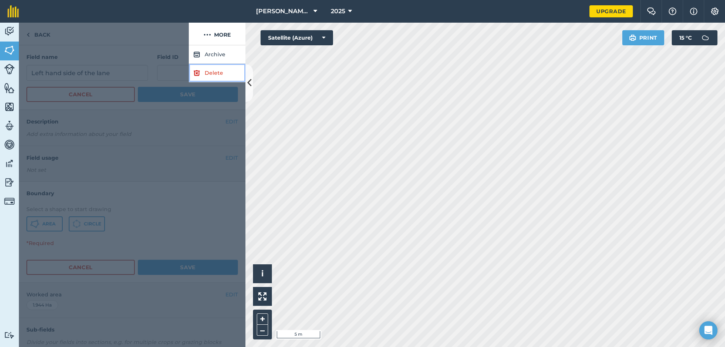
click at [219, 75] on link "Delete" at bounding box center [217, 73] width 57 height 19
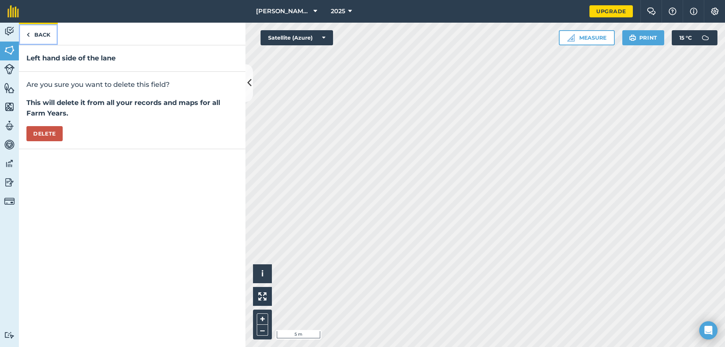
click at [33, 28] on link "Back" at bounding box center [38, 34] width 39 height 22
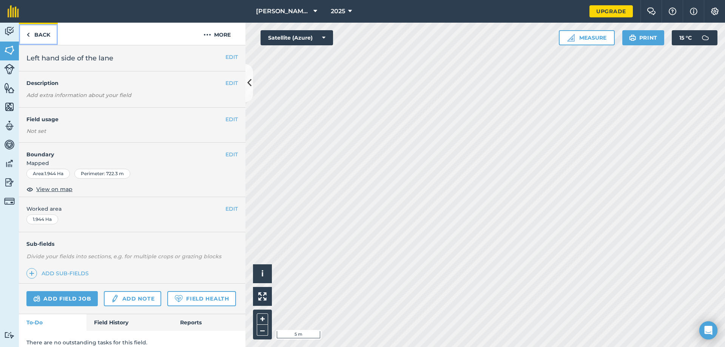
click at [39, 31] on link "Back" at bounding box center [38, 34] width 39 height 22
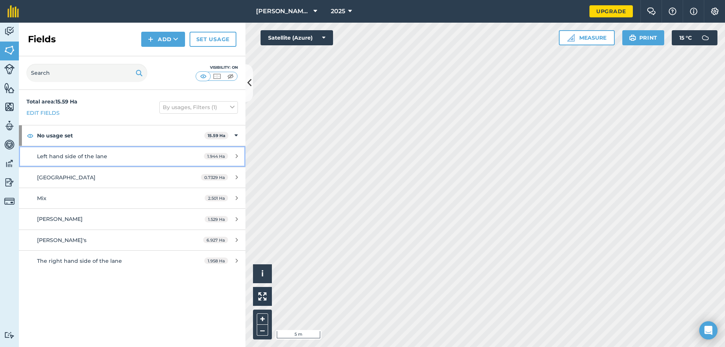
click at [134, 152] on div "Left hand side of the lane" at bounding box center [108, 156] width 142 height 8
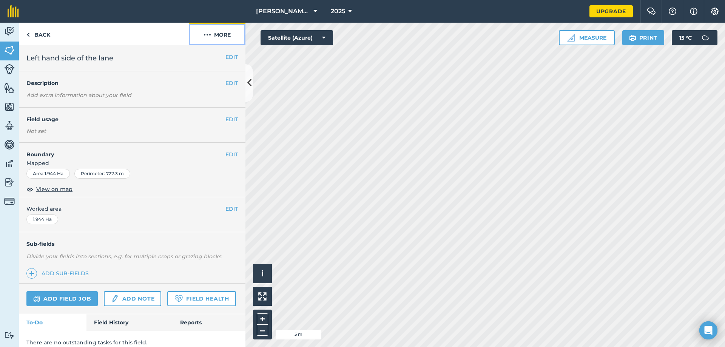
click at [230, 35] on button "More" at bounding box center [217, 34] width 57 height 22
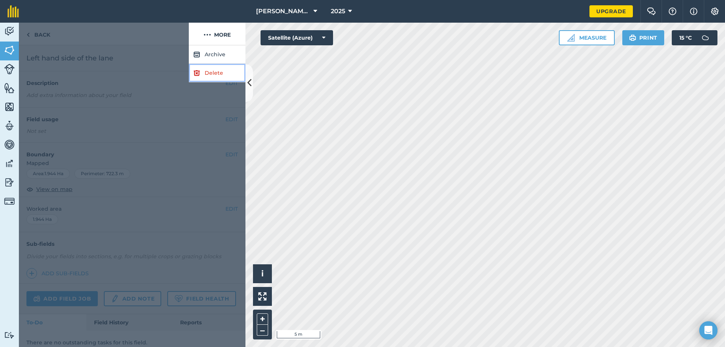
click at [210, 70] on link "Delete" at bounding box center [217, 73] width 57 height 19
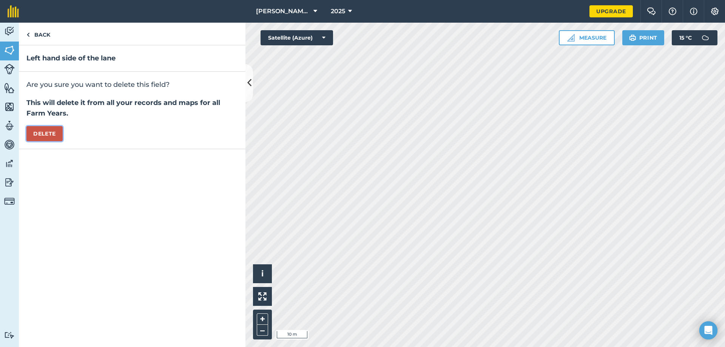
click at [45, 129] on button "Delete" at bounding box center [44, 133] width 36 height 15
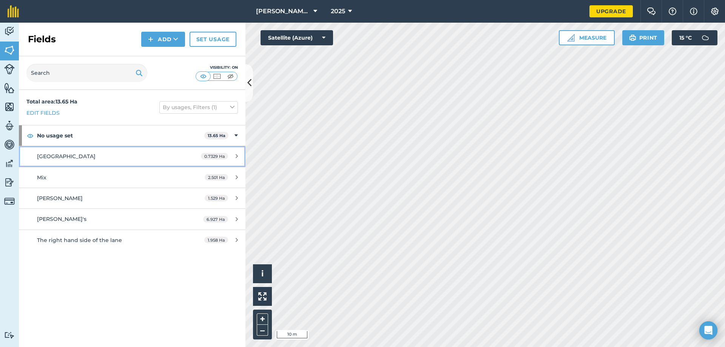
click at [104, 147] on link "Long hill 0.7329 Ha" at bounding box center [132, 156] width 227 height 20
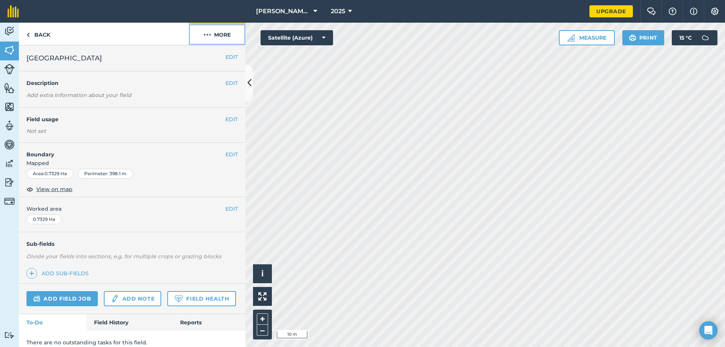
click at [230, 32] on button "More" at bounding box center [217, 34] width 57 height 22
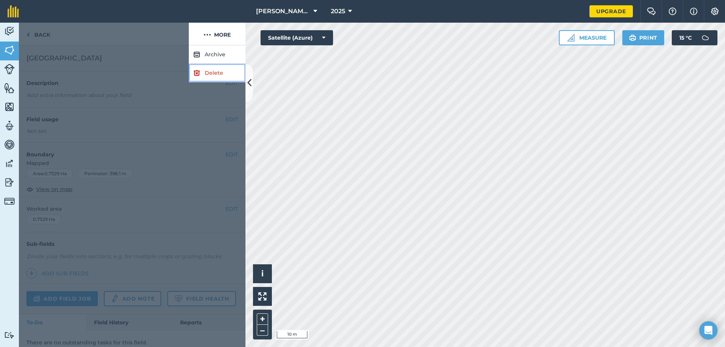
click at [222, 80] on link "Delete" at bounding box center [217, 73] width 57 height 19
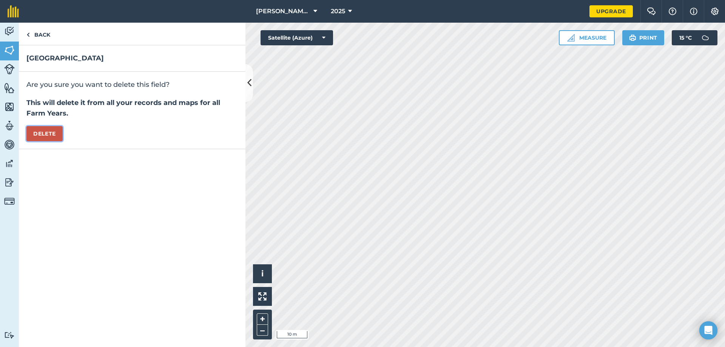
click at [44, 127] on button "Delete" at bounding box center [44, 133] width 36 height 15
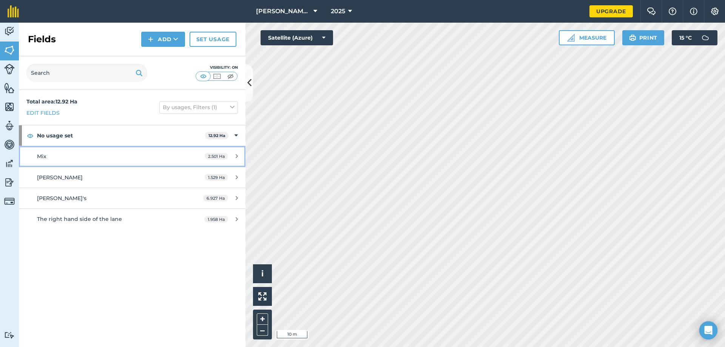
click at [165, 149] on link "Mix 2.501 Ha" at bounding box center [132, 156] width 227 height 20
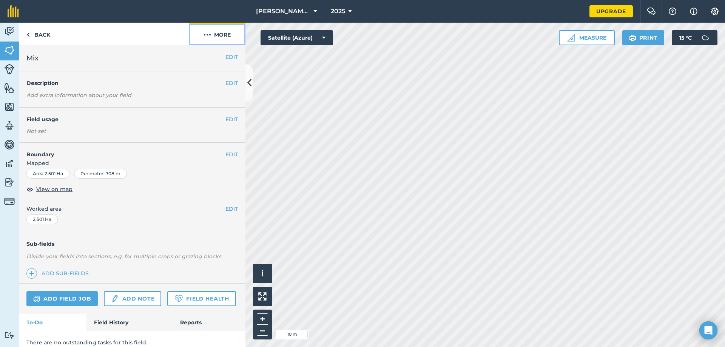
click at [225, 29] on button "More" at bounding box center [217, 34] width 57 height 22
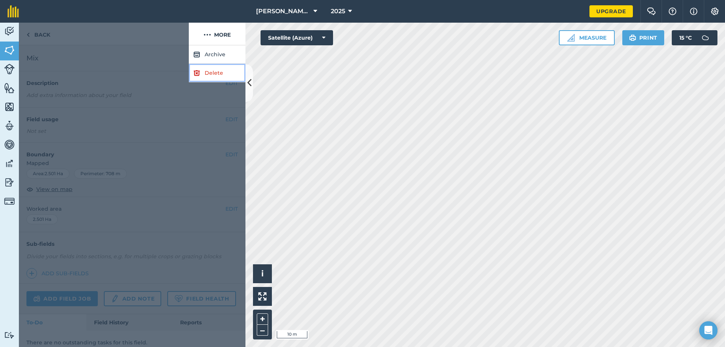
click at [226, 76] on link "Delete" at bounding box center [217, 73] width 57 height 19
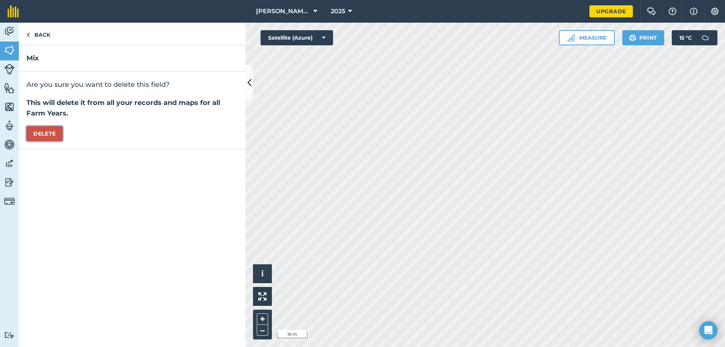
click at [39, 128] on button "Delete" at bounding box center [44, 133] width 36 height 15
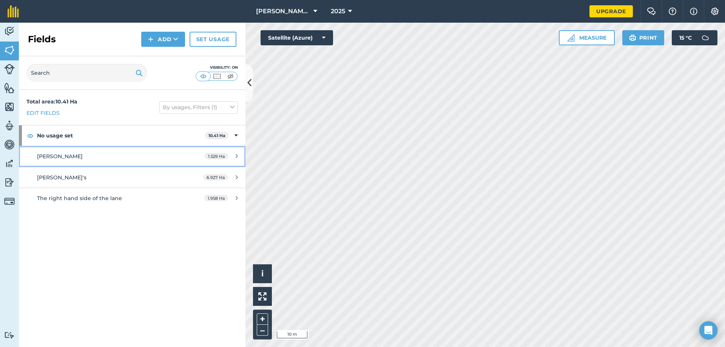
click at [173, 163] on link "[PERSON_NAME] 1.529 Ha" at bounding box center [132, 156] width 227 height 20
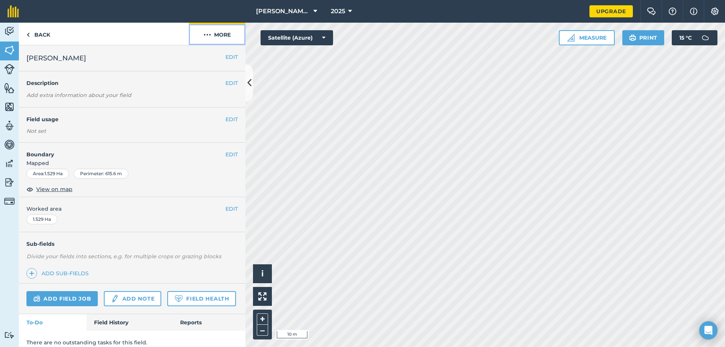
click at [233, 32] on button "More" at bounding box center [217, 34] width 57 height 22
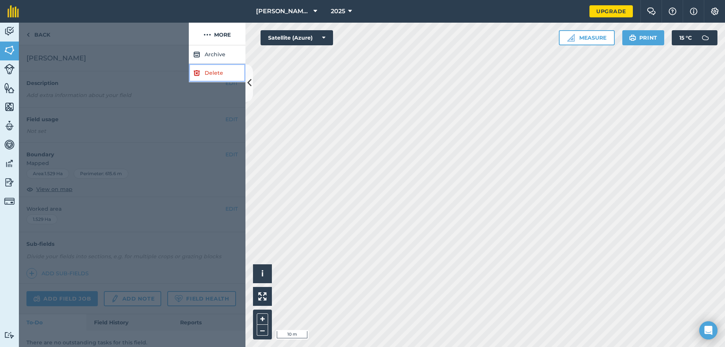
click at [221, 70] on link "Delete" at bounding box center [217, 73] width 57 height 19
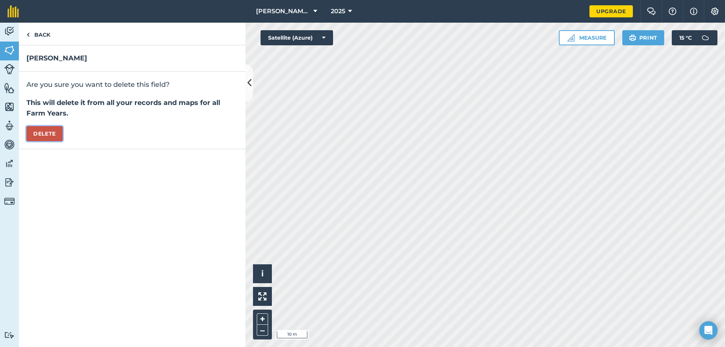
click at [51, 135] on button "Delete" at bounding box center [44, 133] width 36 height 15
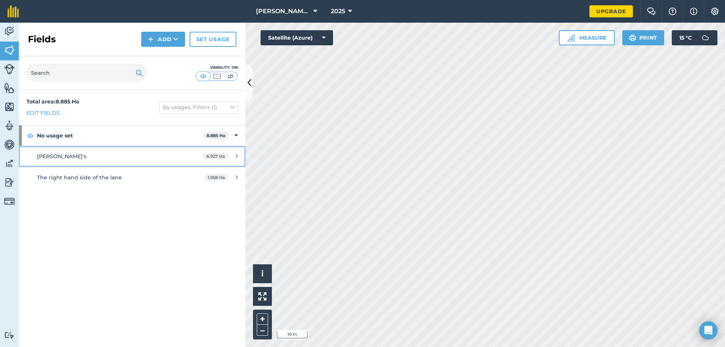
click at [148, 153] on div "[PERSON_NAME]'s" at bounding box center [108, 156] width 142 height 8
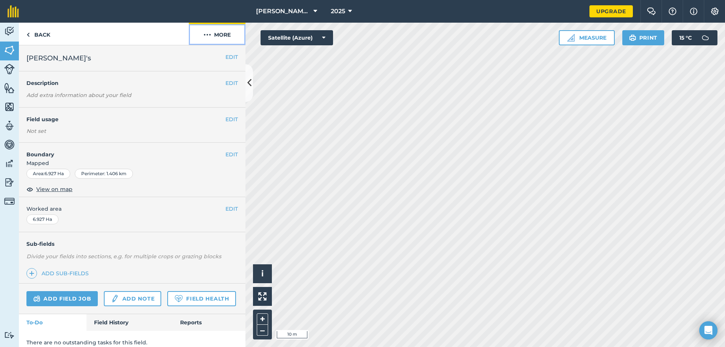
click at [215, 36] on button "More" at bounding box center [217, 34] width 57 height 22
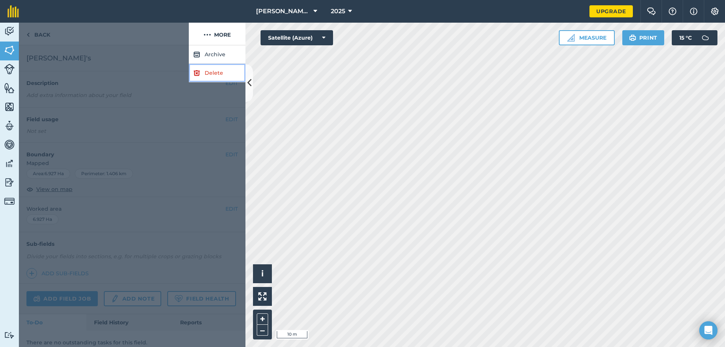
click at [218, 74] on link "Delete" at bounding box center [217, 73] width 57 height 19
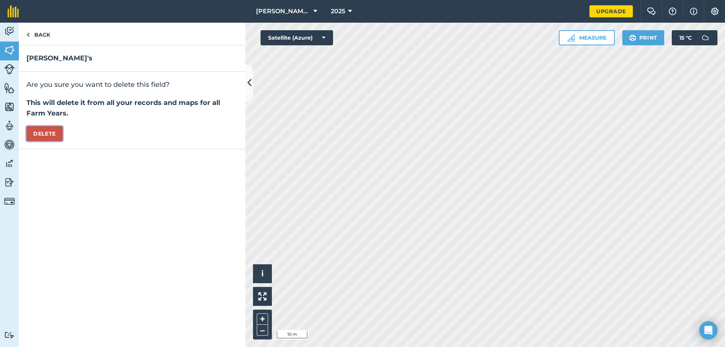
click at [46, 129] on button "Delete" at bounding box center [44, 133] width 36 height 15
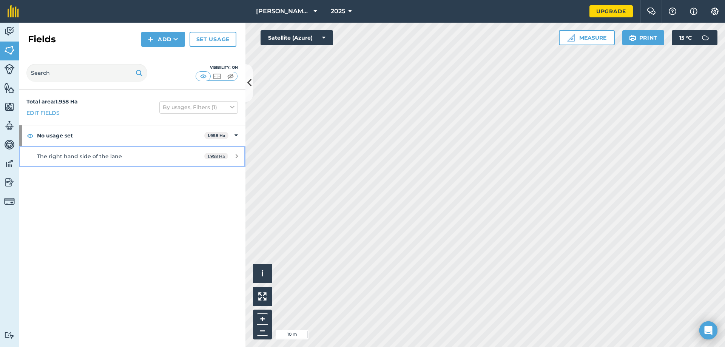
click at [128, 163] on link "The right hand side of the lane 1.958 Ha" at bounding box center [132, 156] width 227 height 20
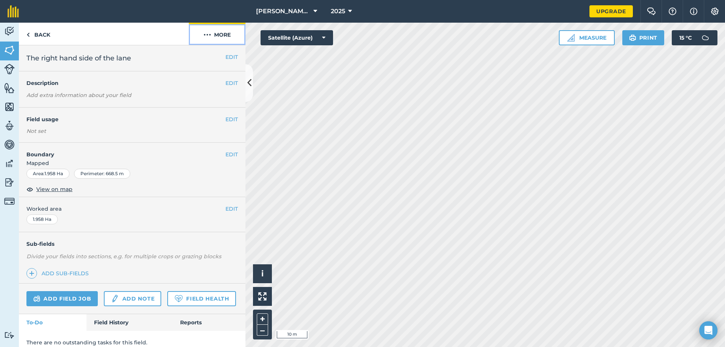
click at [228, 31] on button "More" at bounding box center [217, 34] width 57 height 22
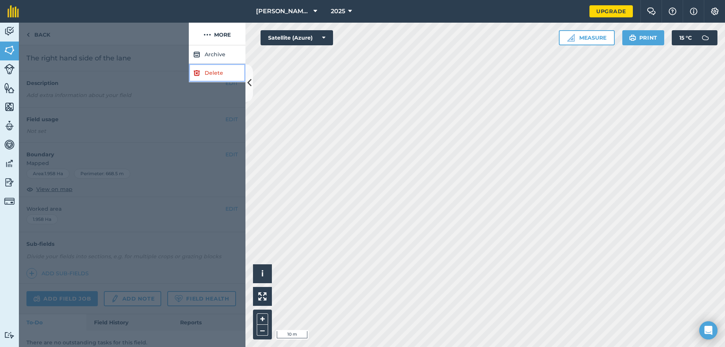
click at [199, 73] on img at bounding box center [196, 72] width 7 height 9
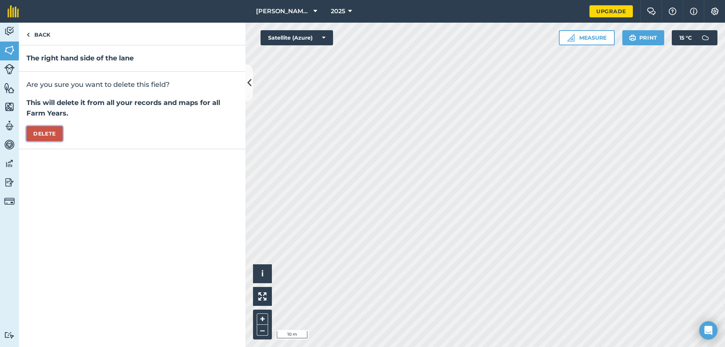
click at [50, 133] on button "Delete" at bounding box center [44, 133] width 36 height 15
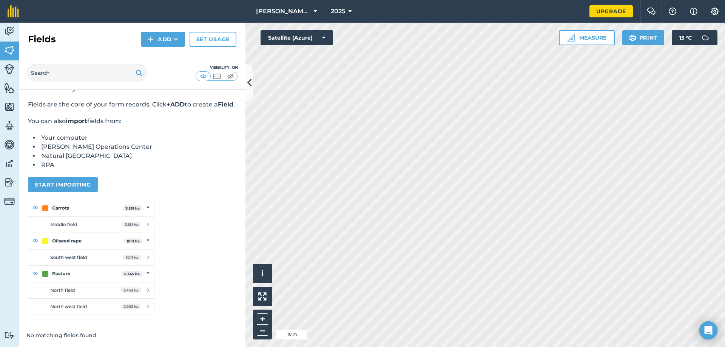
scroll to position [25, 0]
click at [167, 39] on button "Add" at bounding box center [163, 39] width 44 height 15
click at [167, 53] on link "Draw" at bounding box center [163, 56] width 42 height 17
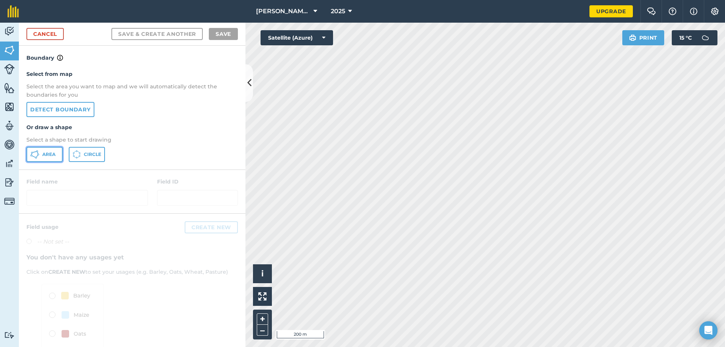
click at [47, 154] on span "Area" at bounding box center [48, 154] width 13 height 6
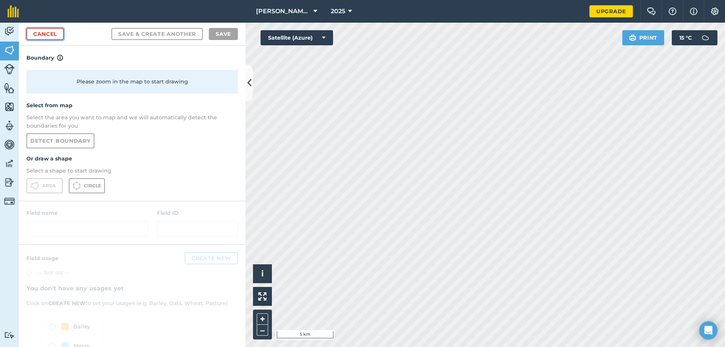
click at [51, 35] on link "Cancel" at bounding box center [44, 34] width 37 height 12
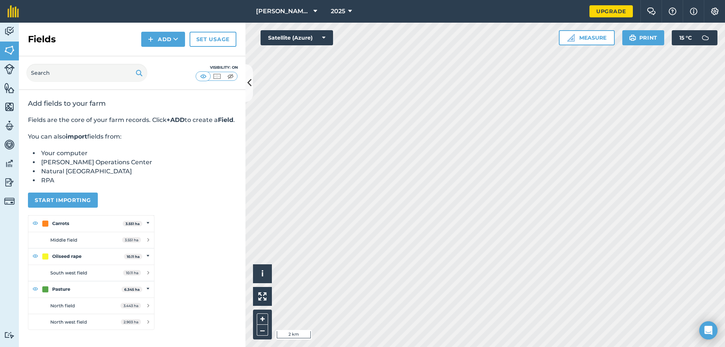
click at [548, 347] on html "[PERSON_NAME] farm 2025 Upgrade Farm Chat Help Info Settings Map printing is no…" at bounding box center [362, 173] width 725 height 347
click at [239, 199] on div "Activity Fields Livestock Features Maps Team Vehicles Data Reporting Billing Tu…" at bounding box center [362, 185] width 725 height 324
click at [170, 40] on button "Add" at bounding box center [163, 39] width 44 height 15
